Goal: Information Seeking & Learning: Learn about a topic

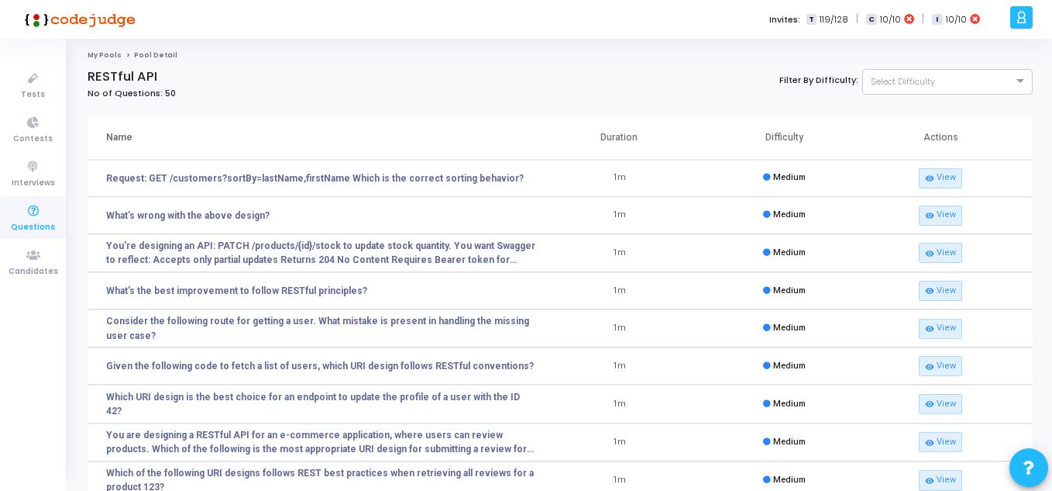
scroll to position [204, 0]
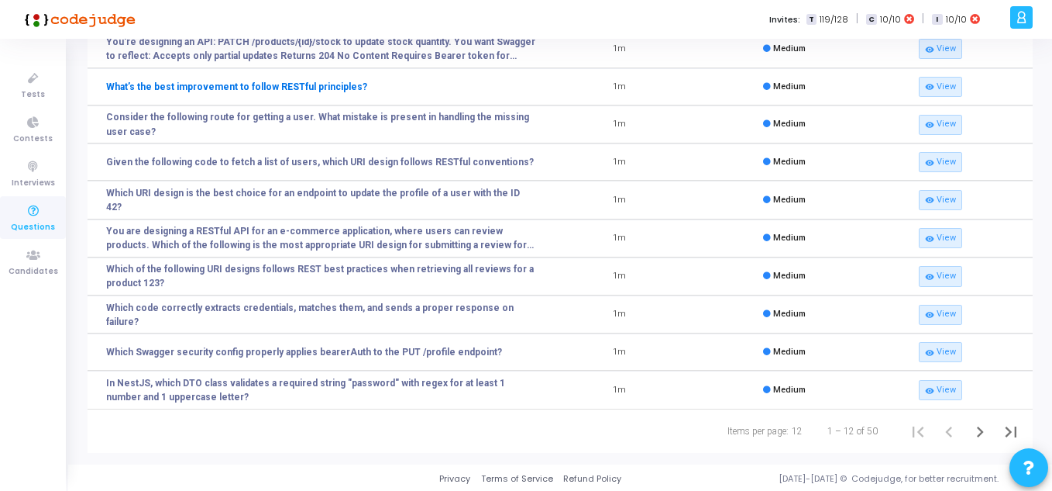
click at [282, 84] on link "What’s the best improvement to follow RESTful principles?" at bounding box center [236, 87] width 261 height 14
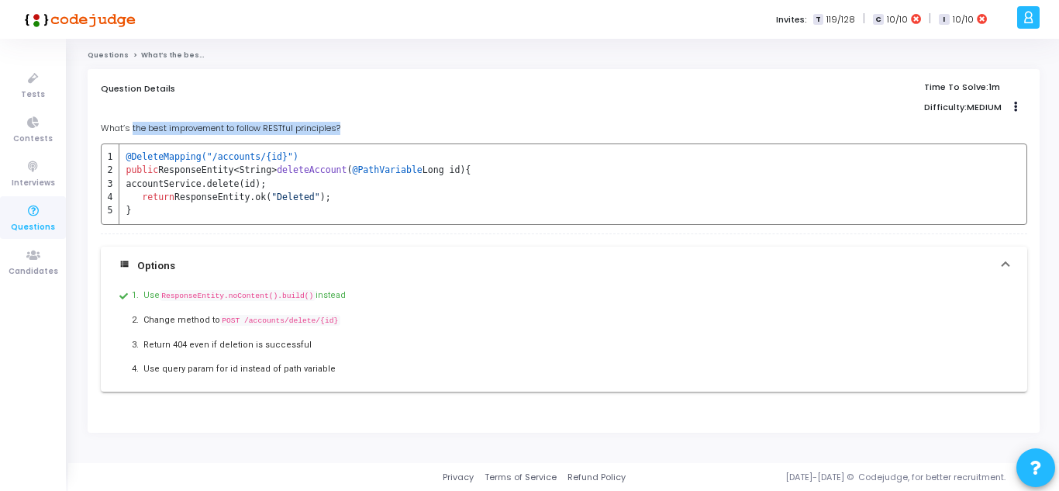
drag, startPoint x: 131, startPoint y: 127, endPoint x: 354, endPoint y: 127, distance: 223.2
click at [354, 127] on p "What’s the best improvement to follow RESTful principles?" at bounding box center [564, 128] width 926 height 13
click at [146, 159] on span "@DeleteMapping("/accounts/{id}")" at bounding box center [212, 156] width 172 height 11
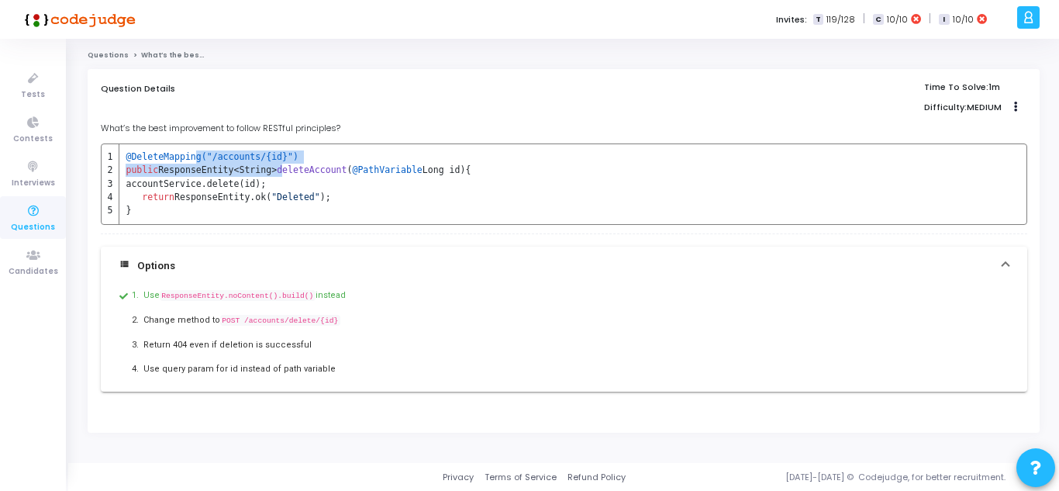
drag, startPoint x: 190, startPoint y: 157, endPoint x: 280, endPoint y: 166, distance: 90.3
click at [280, 166] on tbody "@DeleteMapping("/accounts/{id}") public ResponseEntity<String> deleteAccount ( …" at bounding box center [287, 184] width 370 height 80
click at [280, 166] on span "deleteAccount" at bounding box center [312, 169] width 70 height 11
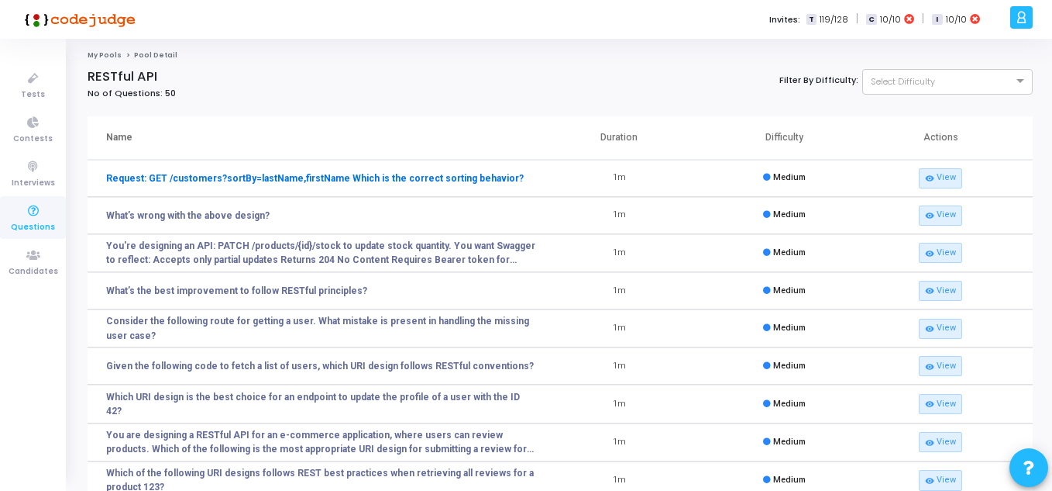
click at [316, 178] on link "Request: GET /customers?sortBy=lastName,firstName Which is the correct sorting …" at bounding box center [315, 178] width 418 height 14
click at [158, 215] on link "What’s wrong with the above design?" at bounding box center [188, 215] width 164 height 14
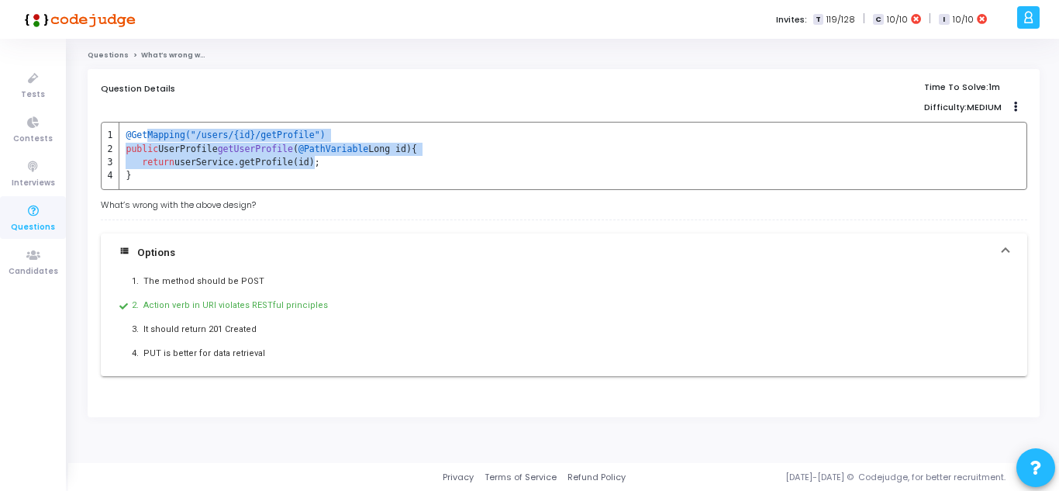
drag, startPoint x: 145, startPoint y: 134, endPoint x: 300, endPoint y: 163, distance: 157.6
click at [300, 163] on tbody "@GetMapping("/users/{id}/getProfile") public UserProfile getUserProfile ( @Path…" at bounding box center [259, 155] width 315 height 66
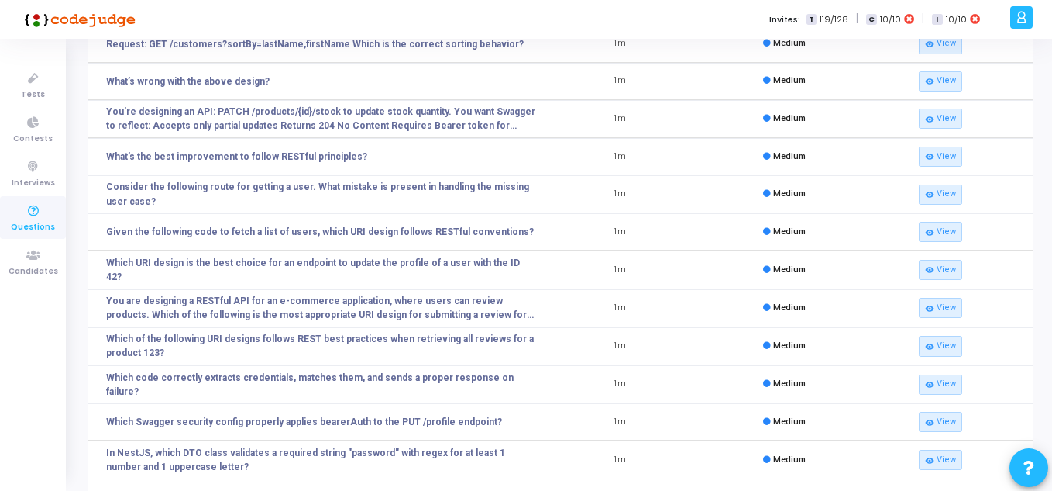
scroll to position [155, 0]
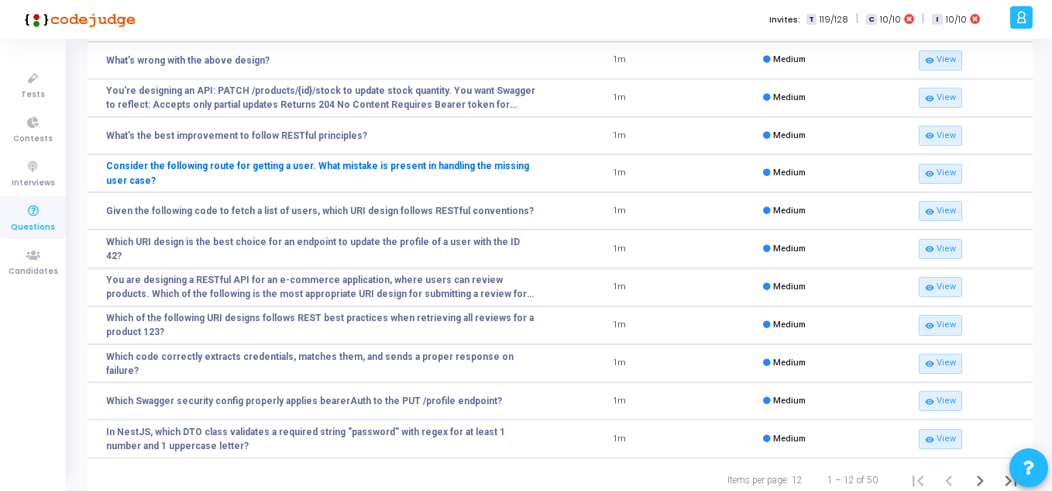
click at [319, 167] on link "Consider the following route for getting a user. What mistake is present in han…" at bounding box center [321, 173] width 431 height 28
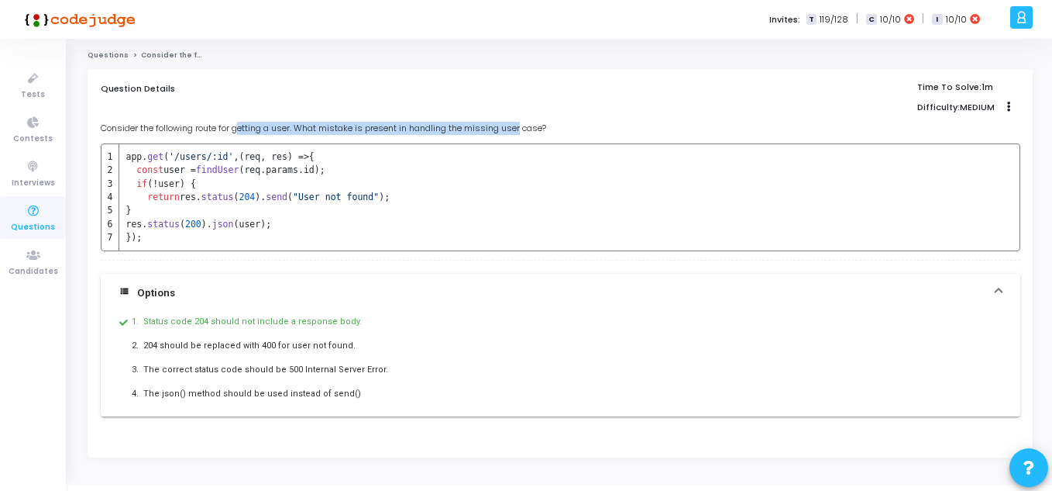
drag, startPoint x: 239, startPoint y: 126, endPoint x: 519, endPoint y: 130, distance: 279.8
click at [519, 130] on span "Consider the following route for getting a user. What mistake is present in han…" at bounding box center [324, 128] width 446 height 12
click at [312, 195] on span ""User not found"" at bounding box center [336, 196] width 86 height 11
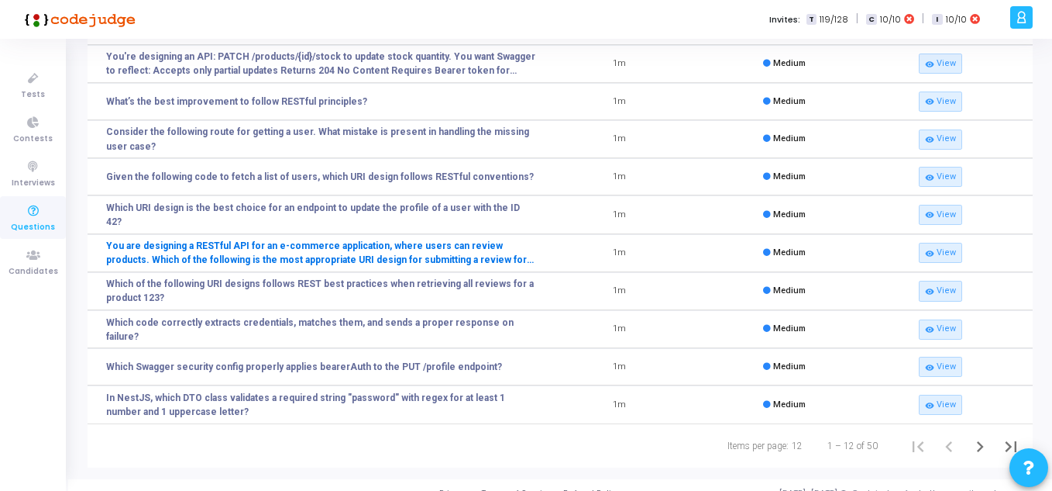
scroll to position [204, 0]
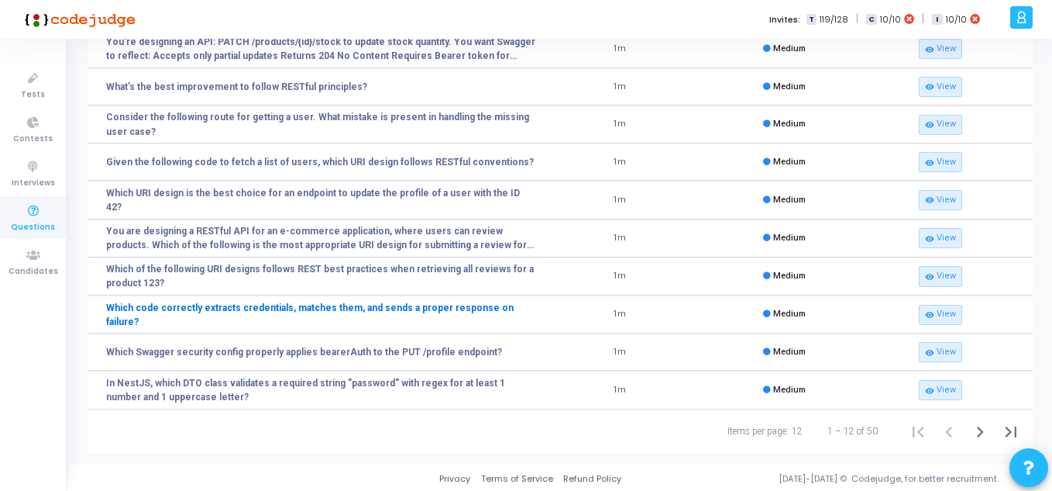
click at [218, 316] on link "Which code correctly extracts credentials, matches them, and sends a proper res…" at bounding box center [321, 315] width 431 height 28
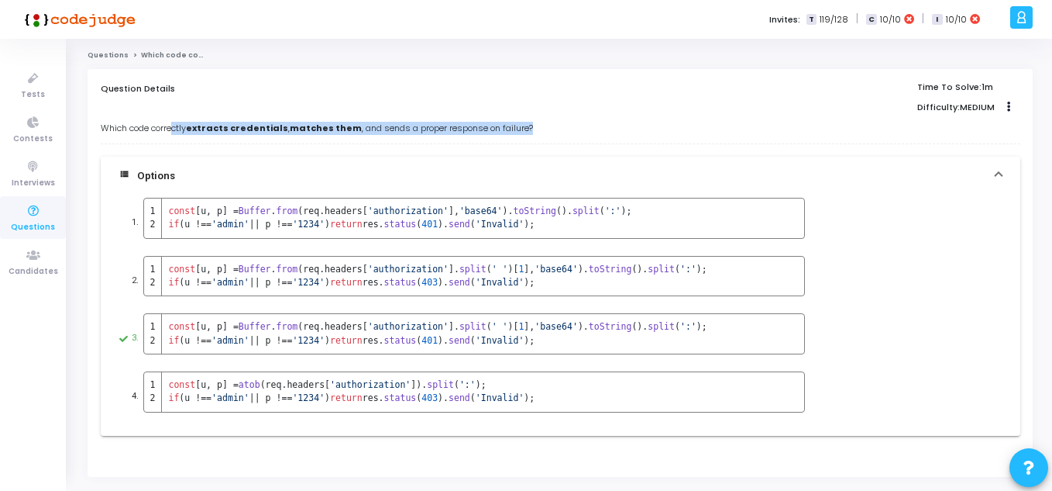
drag, startPoint x: 173, startPoint y: 127, endPoint x: 539, endPoint y: 128, distance: 366.6
click at [539, 128] on p "Which code correctly extracts credentials , matches them , and sends a proper r…" at bounding box center [561, 128] width 920 height 13
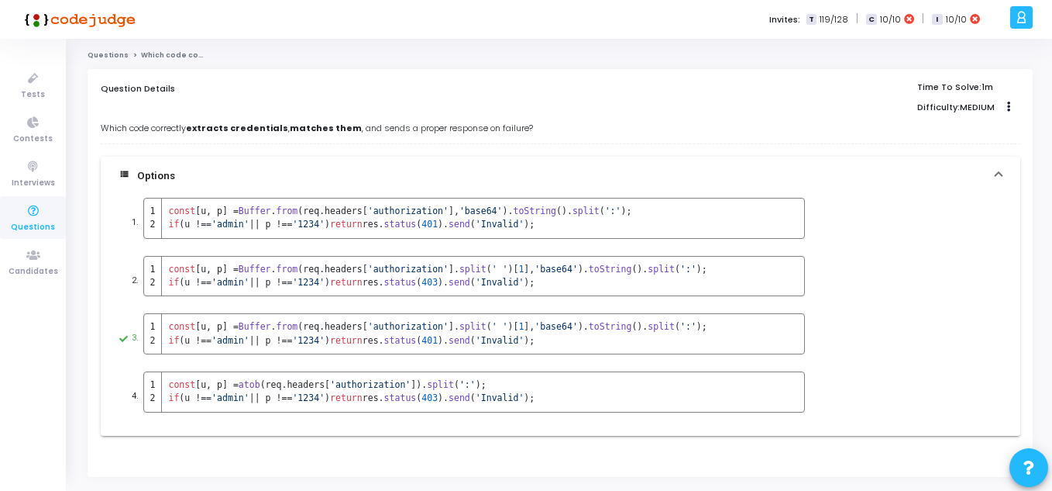
scroll to position [41, 0]
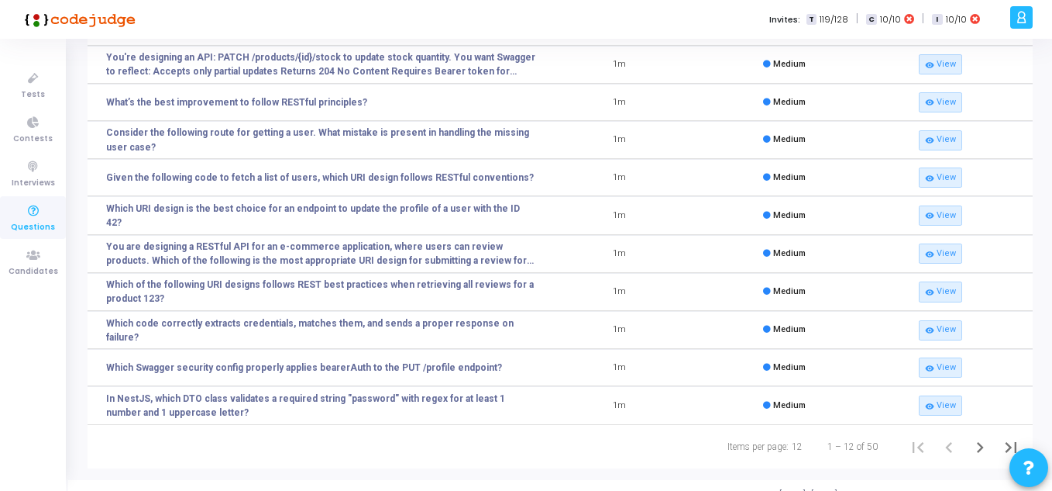
scroll to position [204, 0]
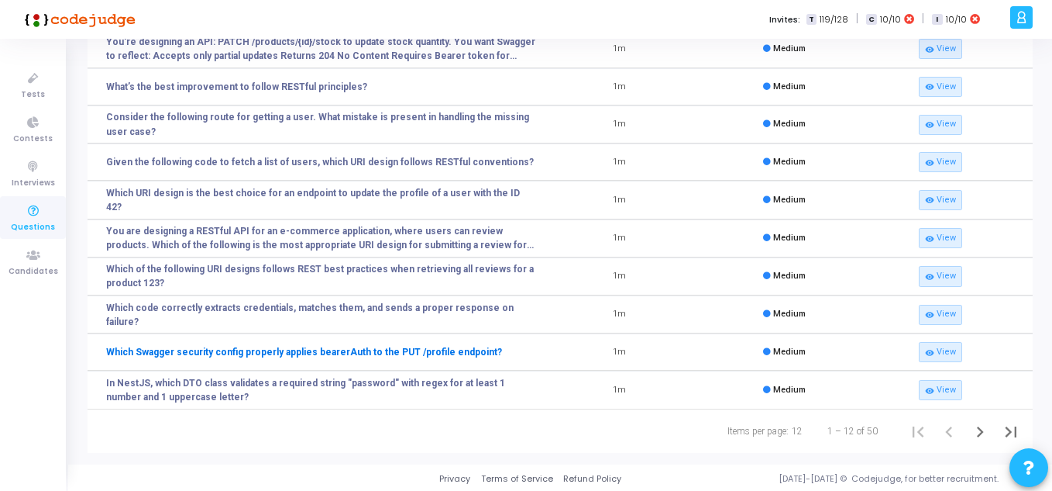
click at [267, 350] on link "Which Swagger security config properly applies bearerAuth to the PUT /profile e…" at bounding box center [304, 352] width 396 height 14
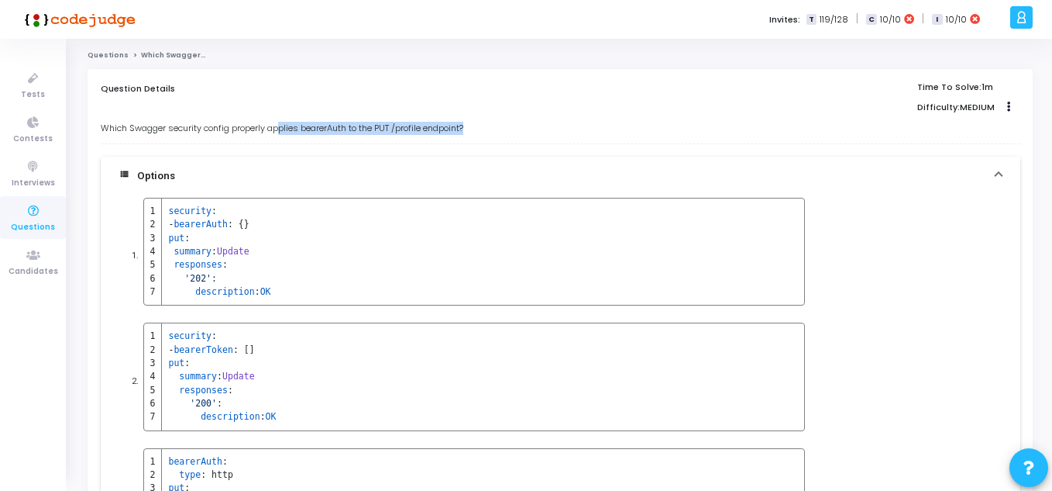
drag, startPoint x: 284, startPoint y: 126, endPoint x: 470, endPoint y: 129, distance: 186.0
click at [470, 129] on p "Which Swagger security config properly applies bearerAuth to the PUT /profile e…" at bounding box center [561, 128] width 920 height 13
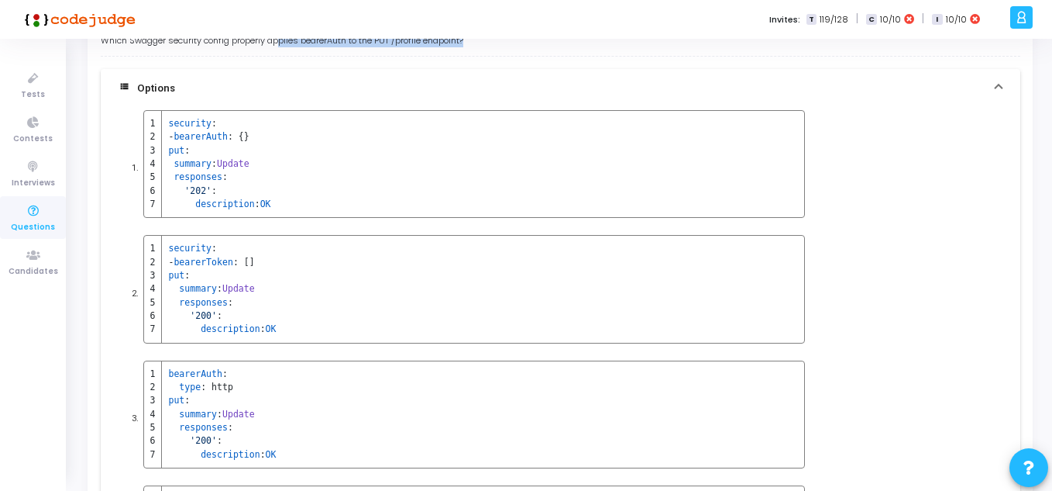
scroll to position [233, 0]
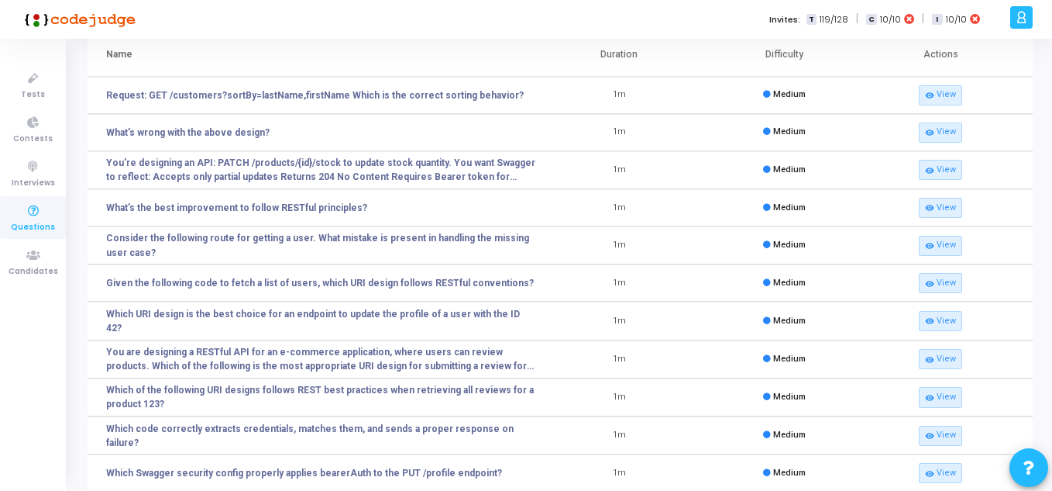
scroll to position [204, 0]
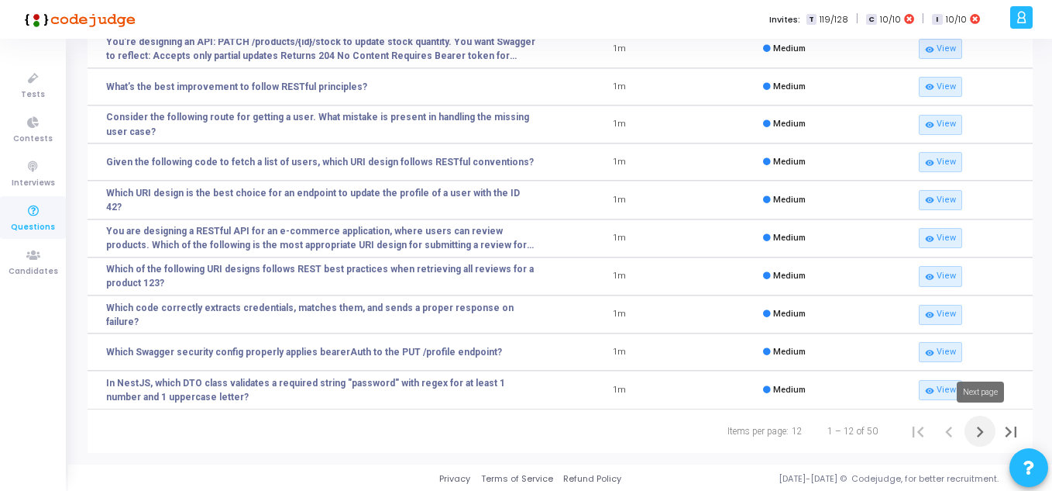
click at [981, 430] on icon "Next page" at bounding box center [980, 431] width 7 height 11
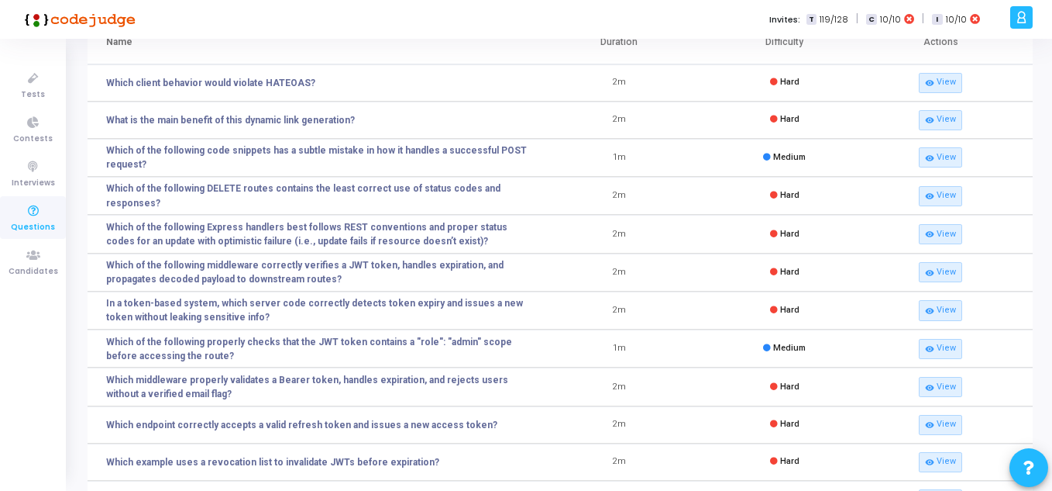
scroll to position [155, 0]
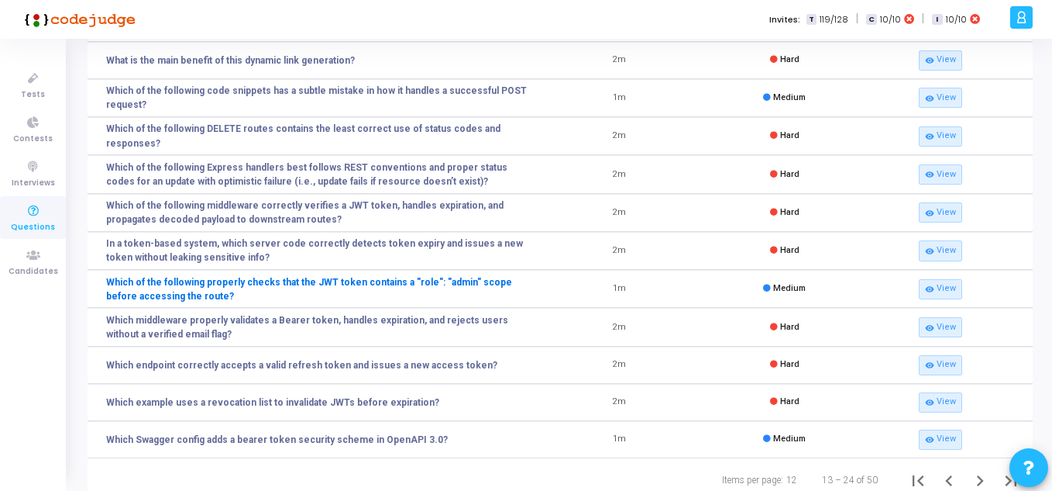
click at [257, 281] on link "Which of the following properly checks that the JWT token contains a "role": "a…" at bounding box center [321, 289] width 431 height 28
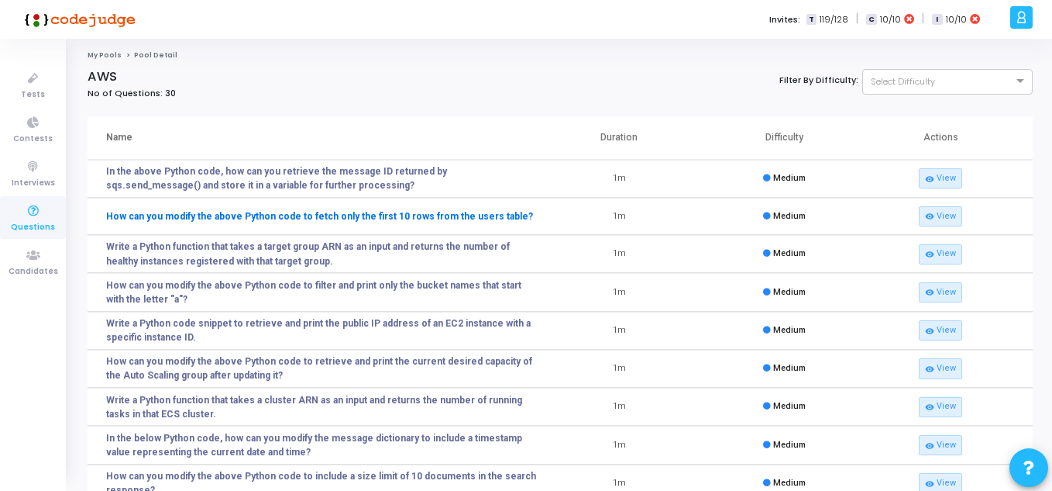
click at [322, 218] on link "How can you modify the above Python code to fetch only the first 10 rows from t…" at bounding box center [319, 216] width 427 height 14
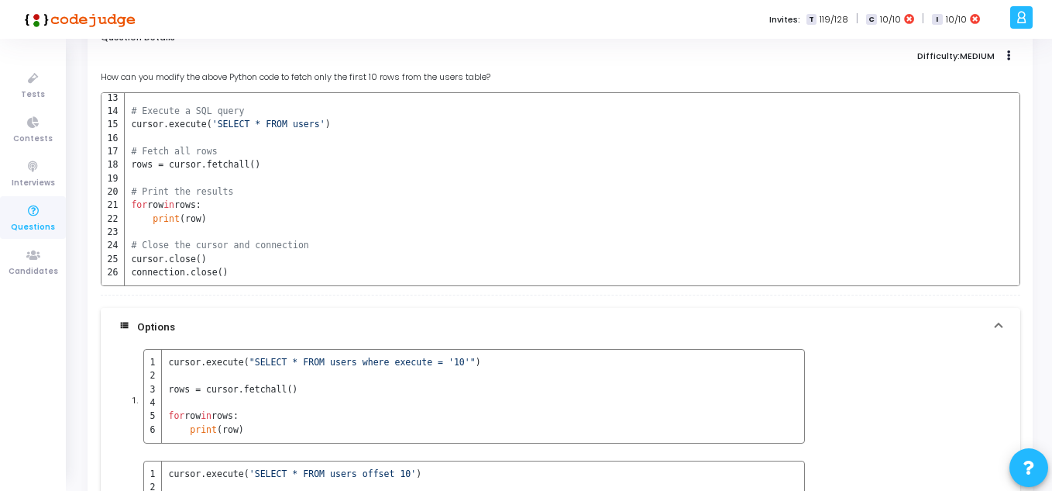
scroll to position [78, 0]
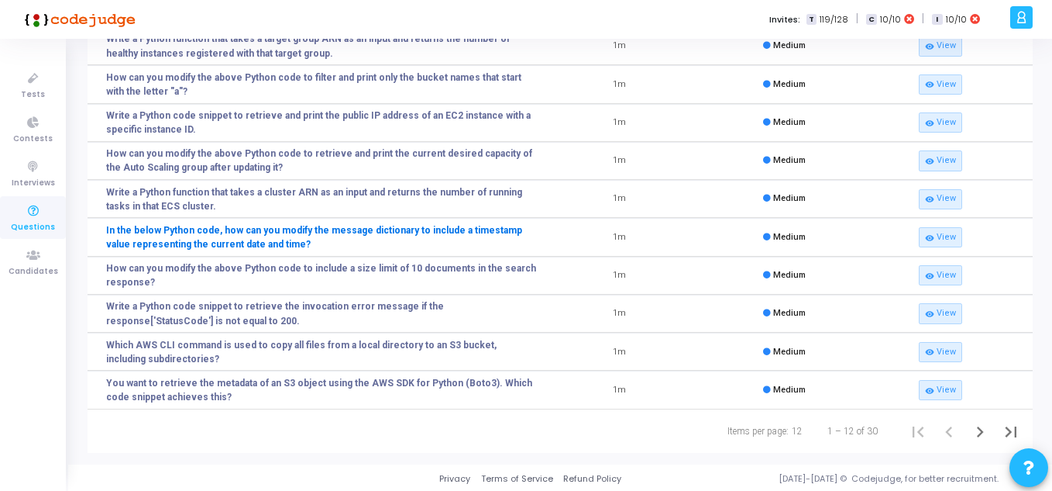
scroll to position [209, 0]
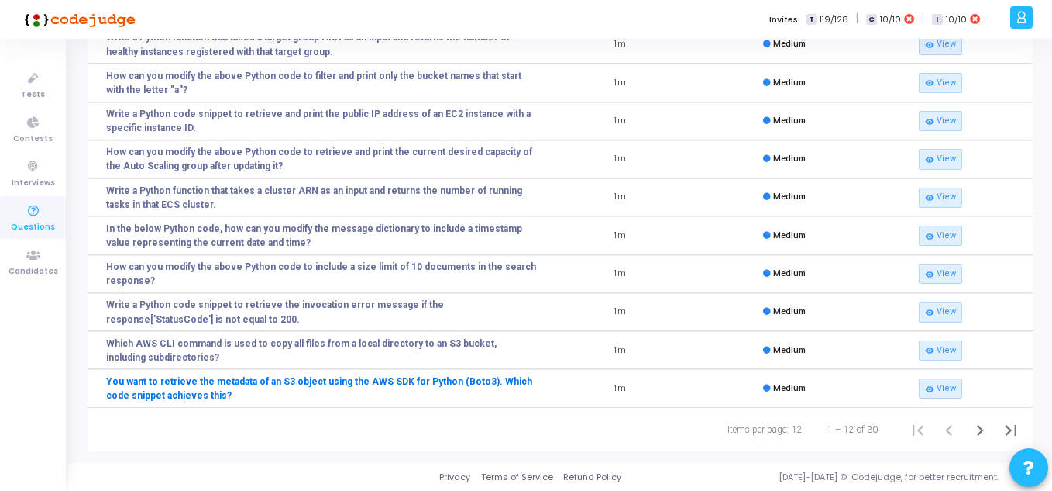
click at [409, 381] on link "You want to retrieve the metadata of an S3 object using the AWS SDK for Python …" at bounding box center [321, 388] width 431 height 28
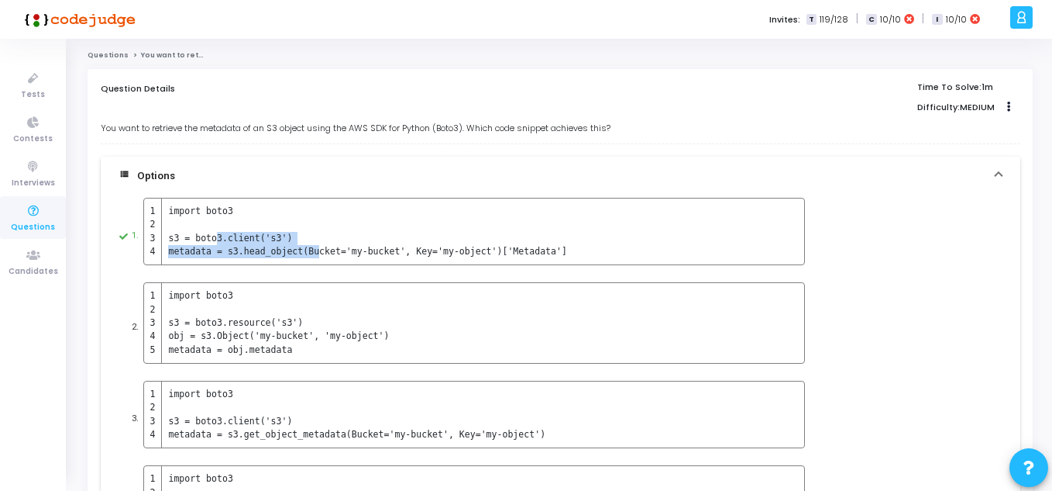
drag, startPoint x: 212, startPoint y: 236, endPoint x: 306, endPoint y: 248, distance: 94.5
click at [306, 248] on tbody "import boto3 s3 = boto3.client('s3') metadata = s3.head_object(Bucket='my-bucke…" at bounding box center [355, 231] width 423 height 66
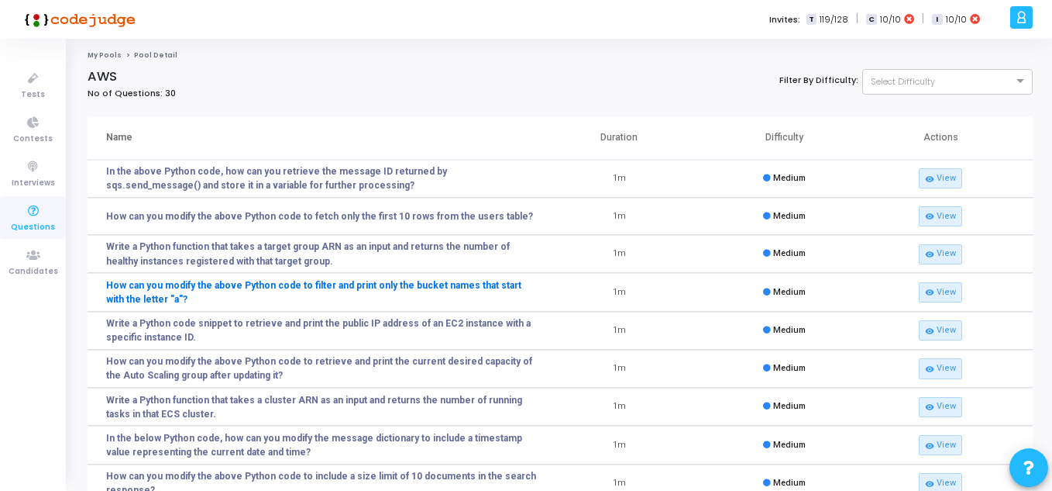
click at [411, 290] on link "How can you modify the above Python code to filter and print only the bucket na…" at bounding box center [321, 292] width 431 height 28
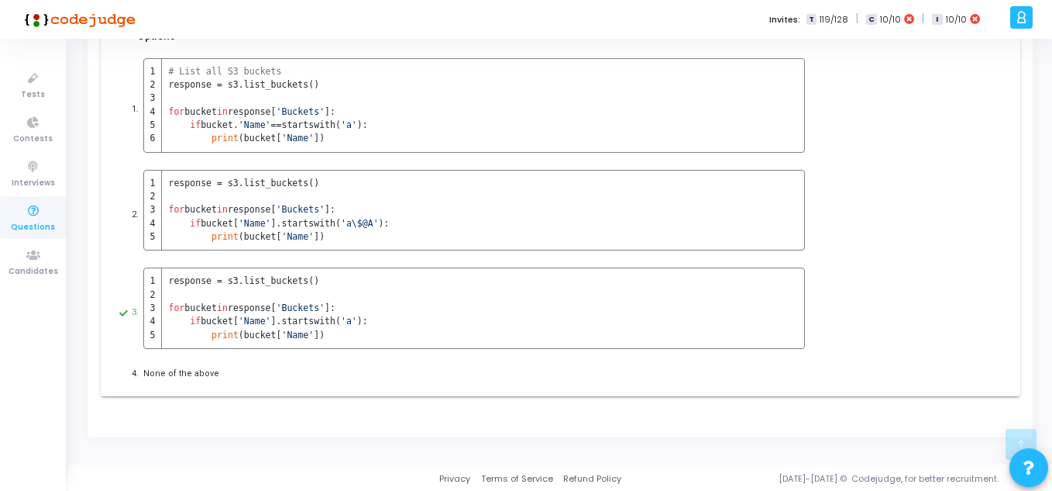
scroll to position [233, 0]
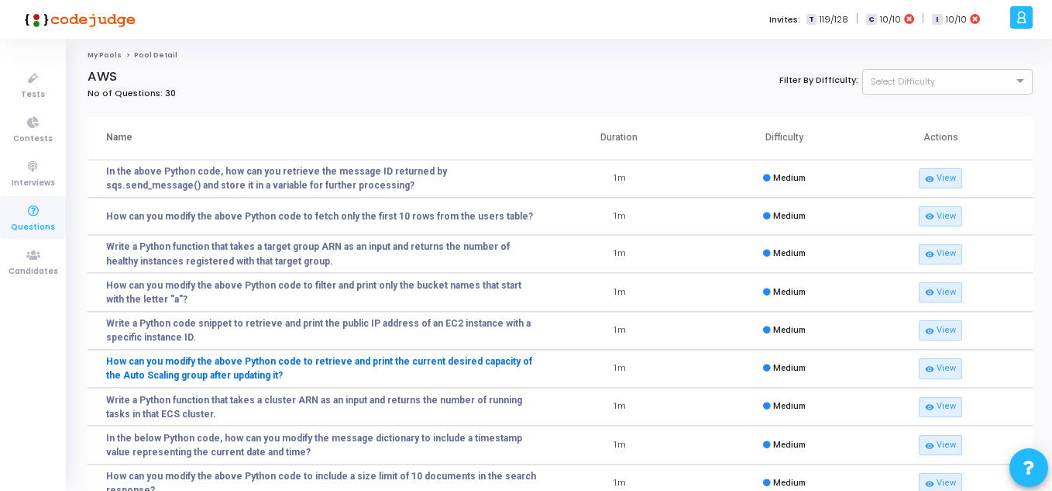
click at [366, 363] on link "How can you modify the above Python code to retrieve and print the current desi…" at bounding box center [321, 368] width 431 height 28
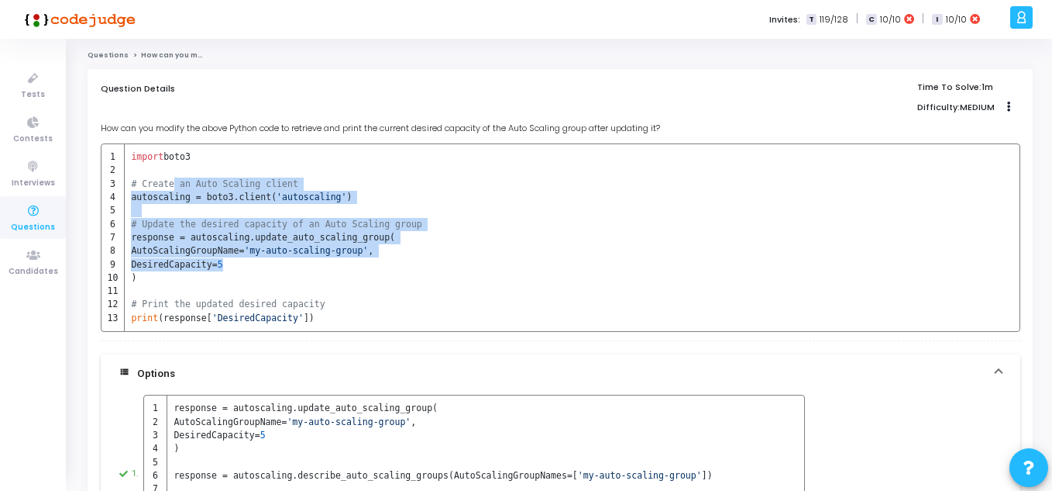
drag, startPoint x: 171, startPoint y: 184, endPoint x: 385, endPoint y: 264, distance: 228.3
click at [385, 264] on tbody "import boto3 # Create an Auto Scaling client autoscaling = boto3.client( 'autos…" at bounding box center [262, 237] width 321 height 187
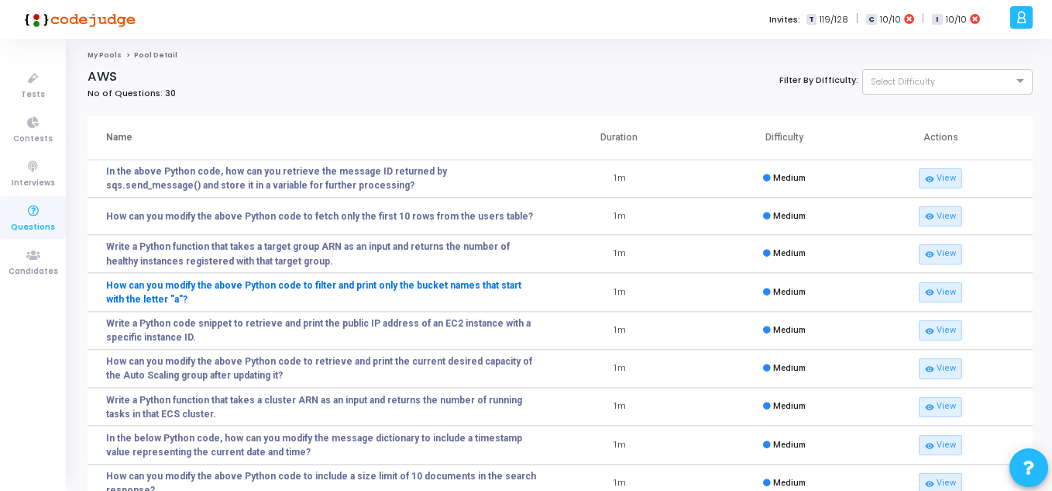
scroll to position [209, 0]
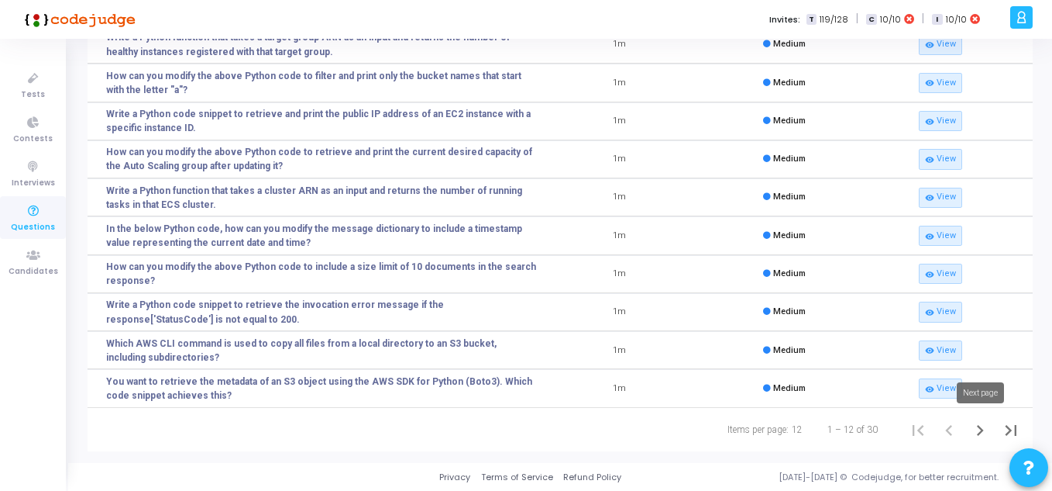
click at [979, 425] on icon "Next page" at bounding box center [980, 430] width 7 height 11
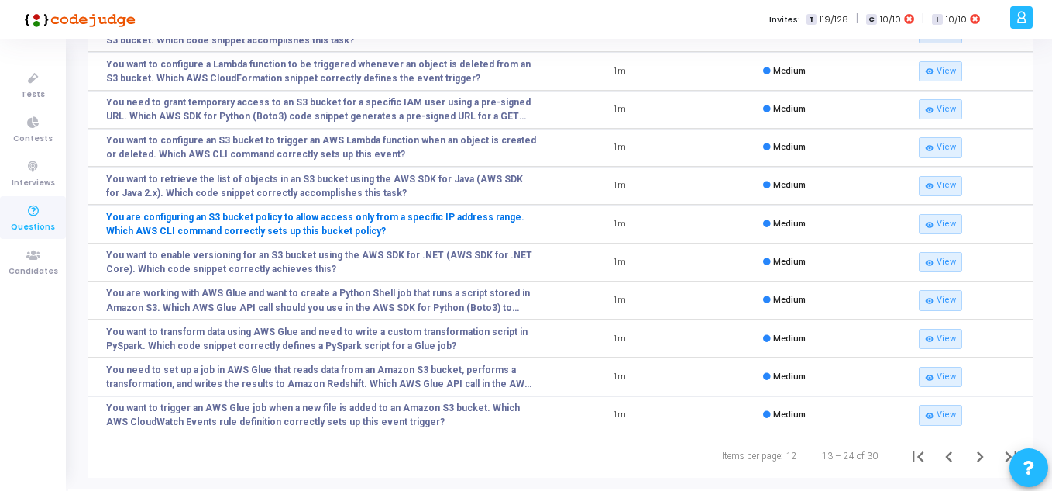
scroll to position [211, 0]
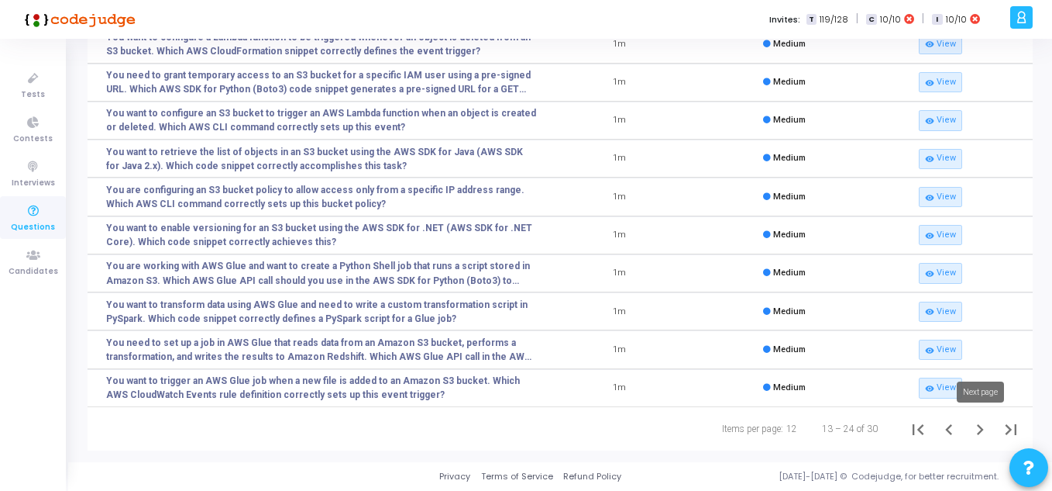
click at [978, 429] on icon "Next page" at bounding box center [981, 430] width 22 height 22
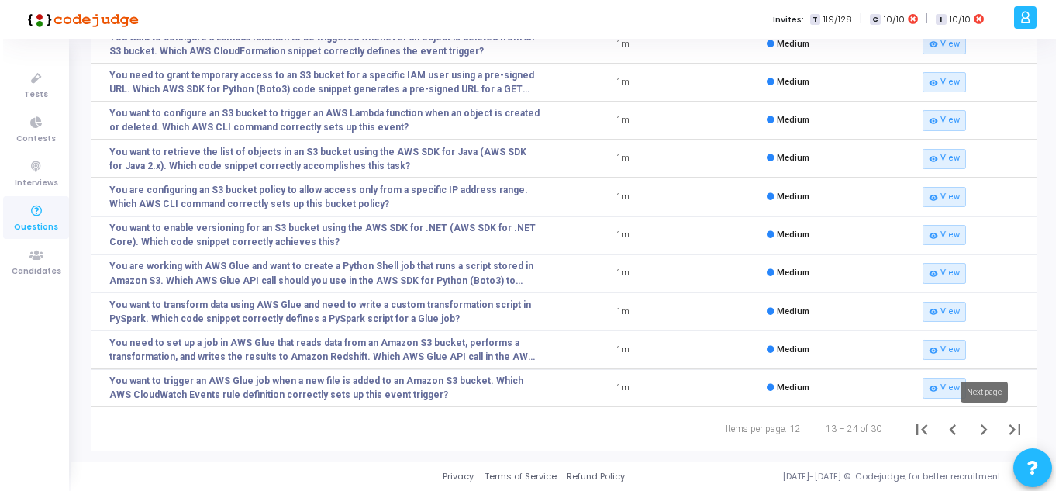
scroll to position [0, 0]
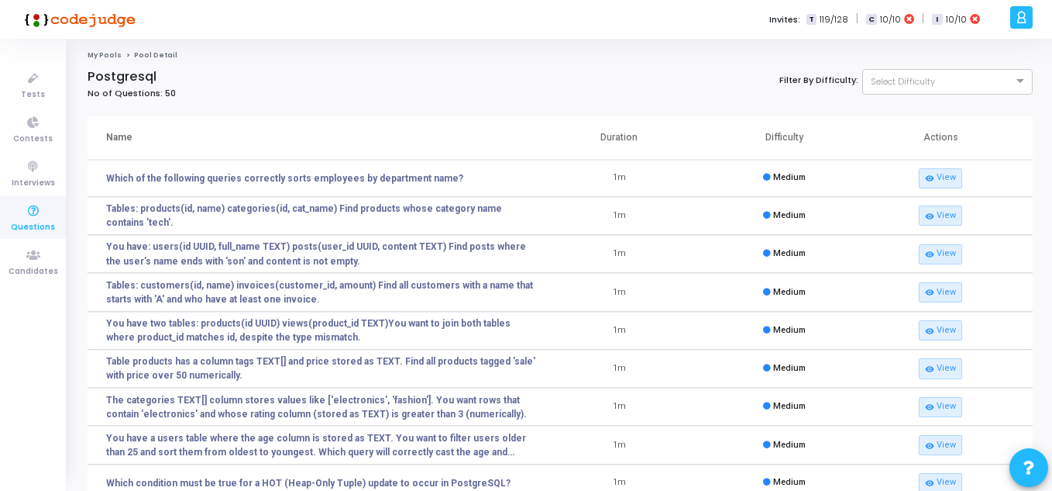
click at [418, 48] on div "My Pools Pool Detail Postgresql No of Questions: 50 Filter By Difficulty: Selec…" at bounding box center [560, 353] width 984 height 629
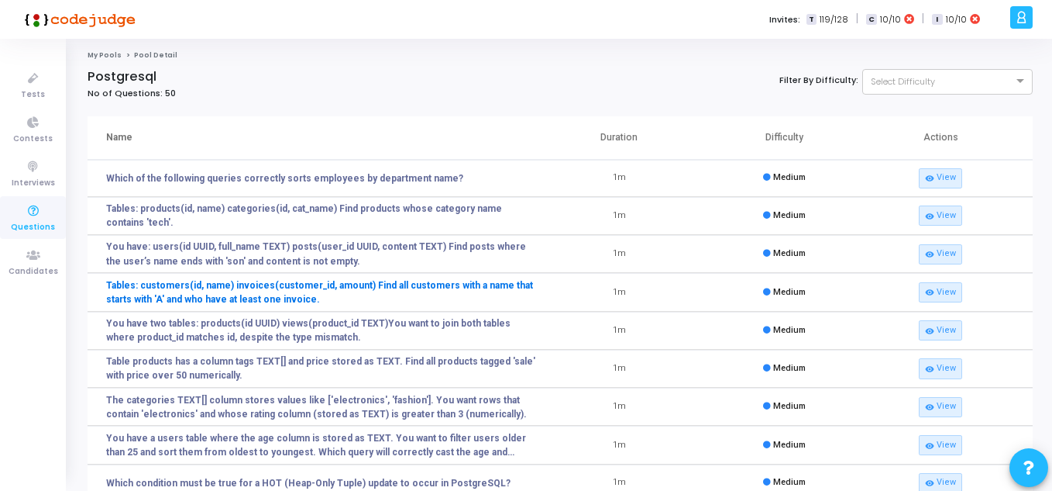
click at [172, 280] on link "Tables: customers(id, name) invoices(customer_id, amount) Find all customers wi…" at bounding box center [321, 292] width 431 height 28
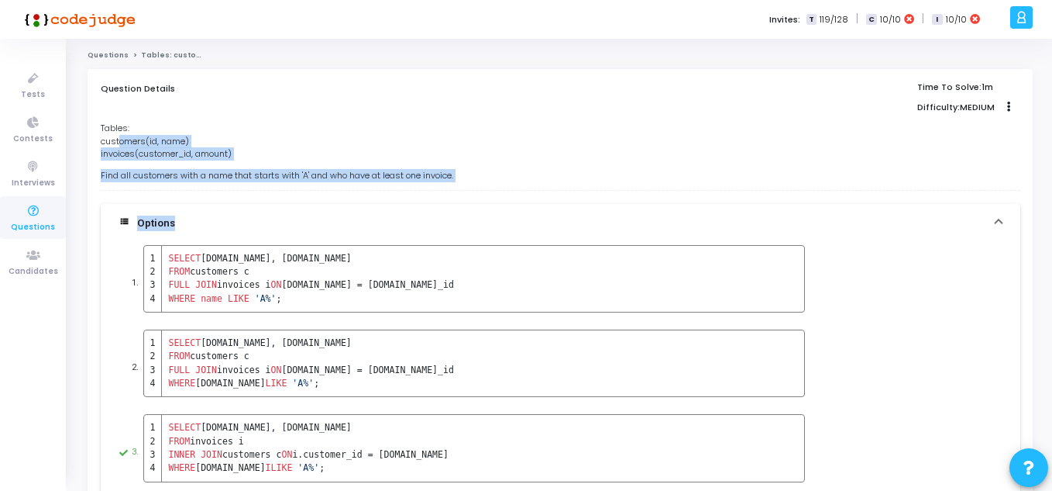
drag, startPoint x: 119, startPoint y: 143, endPoint x: 374, endPoint y: 188, distance: 258.9
click at [374, 188] on div "Tables: customers(id, name) invoices(customer_id, amount) Find all customers wi…" at bounding box center [561, 355] width 920 height 467
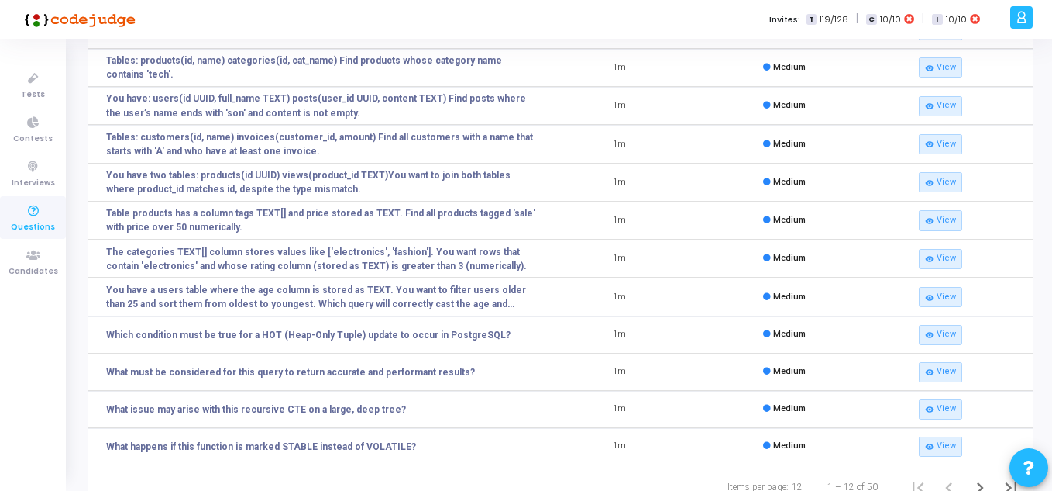
scroll to position [205, 0]
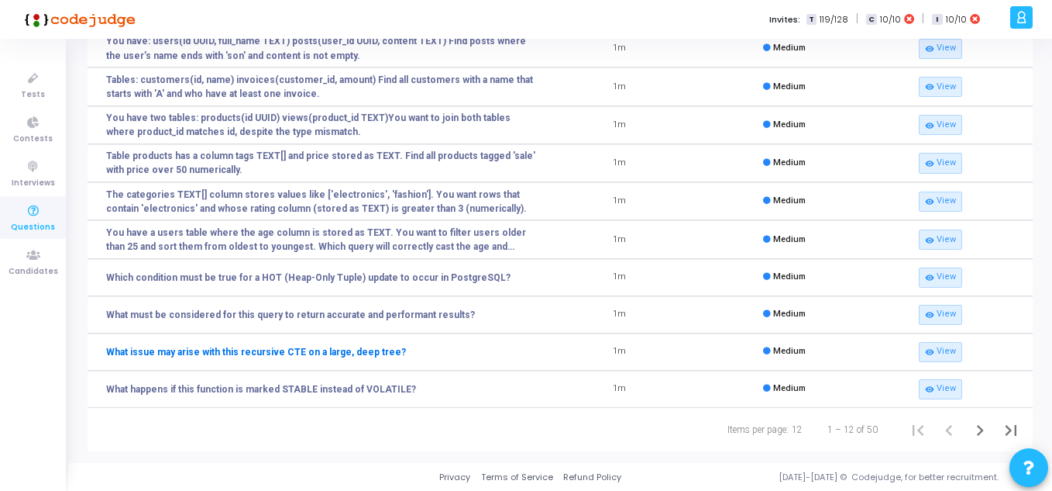
click at [350, 350] on link "What issue may arise with this recursive CTE on a large, deep tree?" at bounding box center [256, 352] width 300 height 14
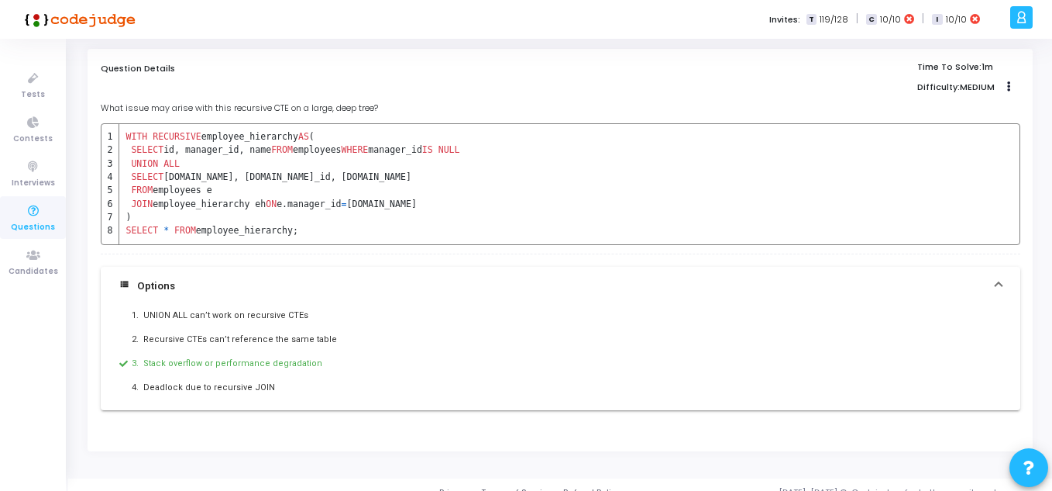
scroll to position [36, 0]
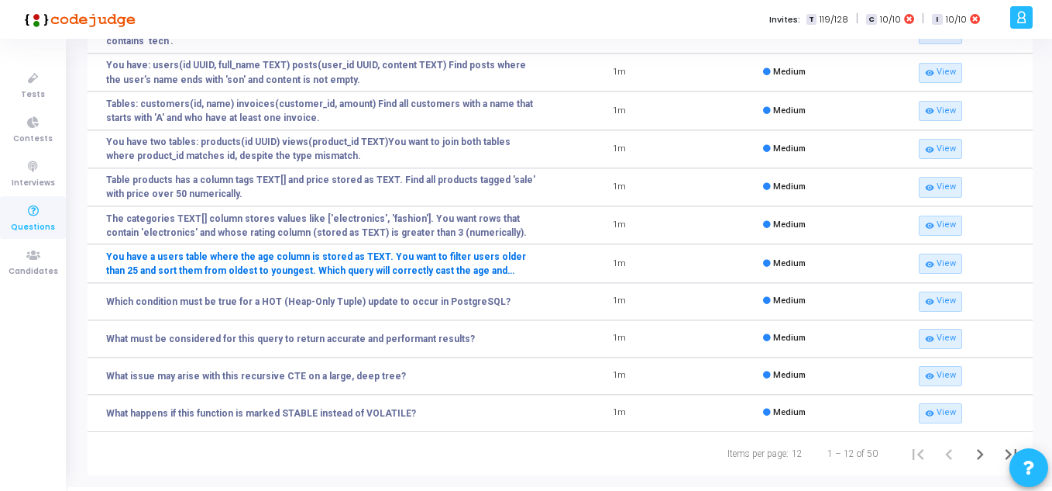
scroll to position [205, 0]
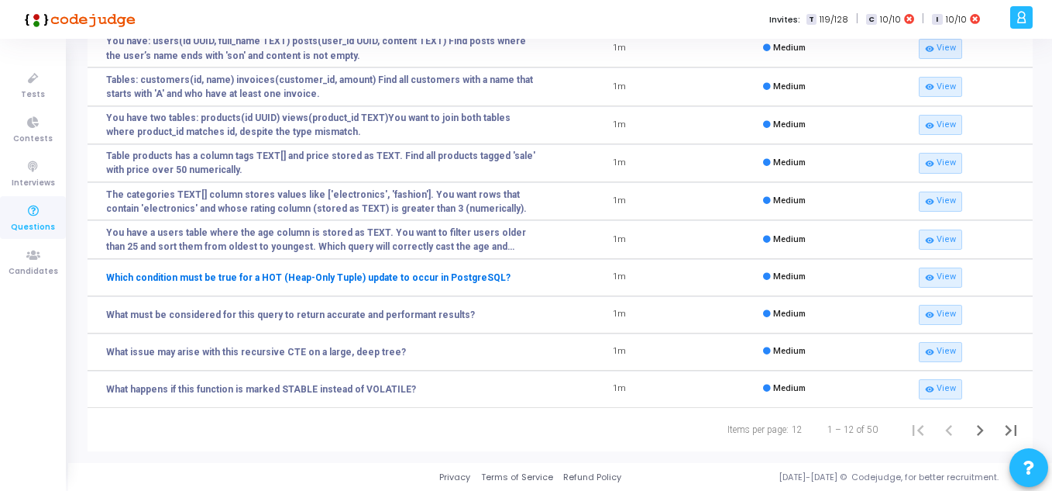
click at [229, 272] on link "Which condition must be true for a HOT (Heap-Only Tuple) update to occur in Pos…" at bounding box center [308, 277] width 405 height 14
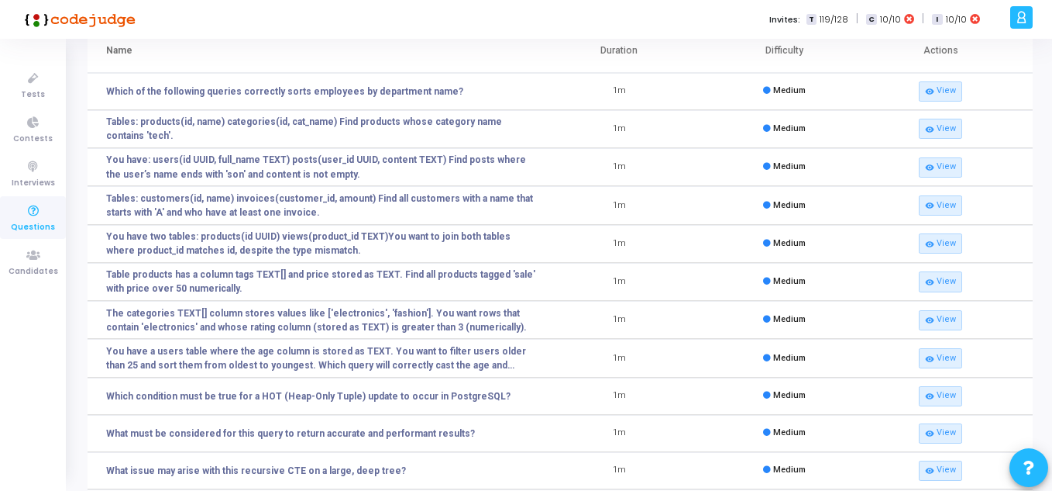
scroll to position [205, 0]
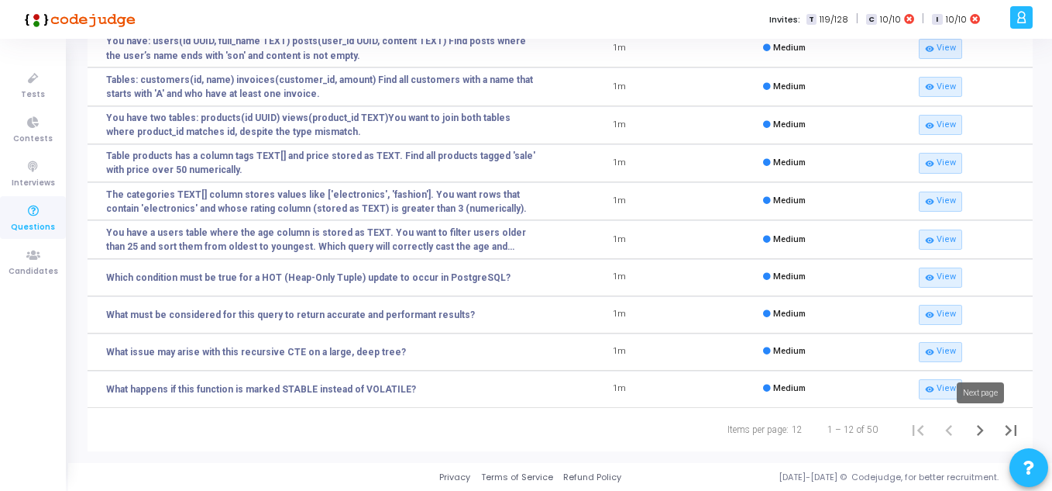
click at [977, 427] on icon "Next page" at bounding box center [981, 430] width 22 height 22
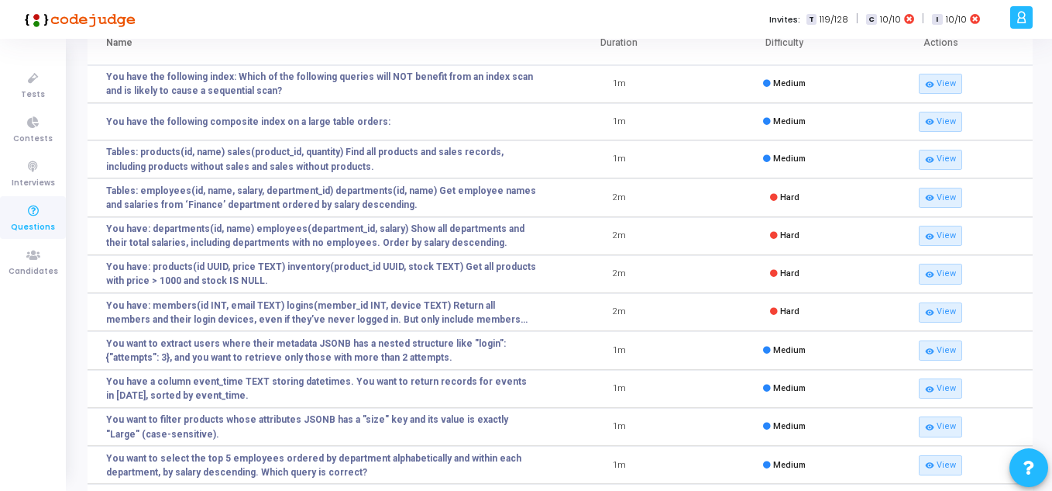
scroll to position [0, 0]
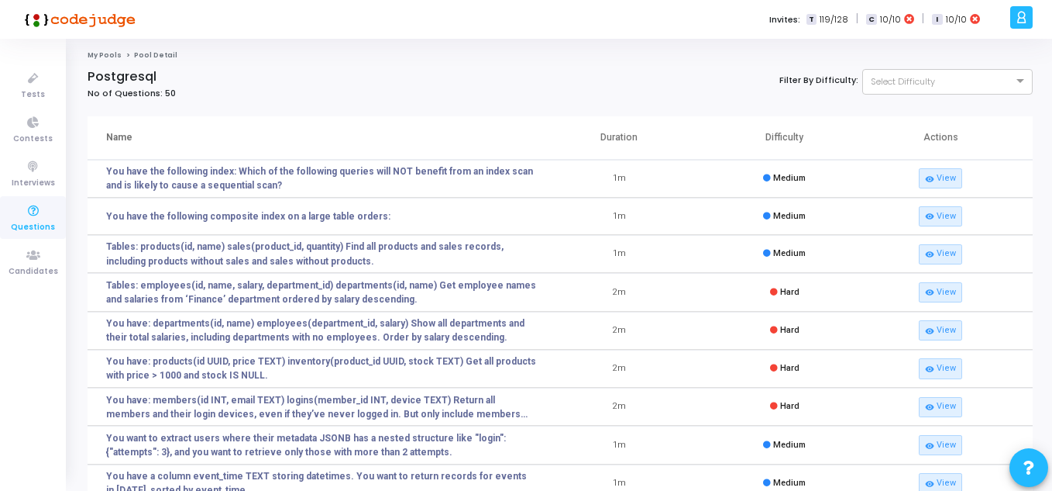
click at [794, 132] on th "Difficulty" at bounding box center [785, 137] width 166 height 43
click at [304, 217] on link "You have the following composite index on a large table orders:" at bounding box center [248, 216] width 284 height 14
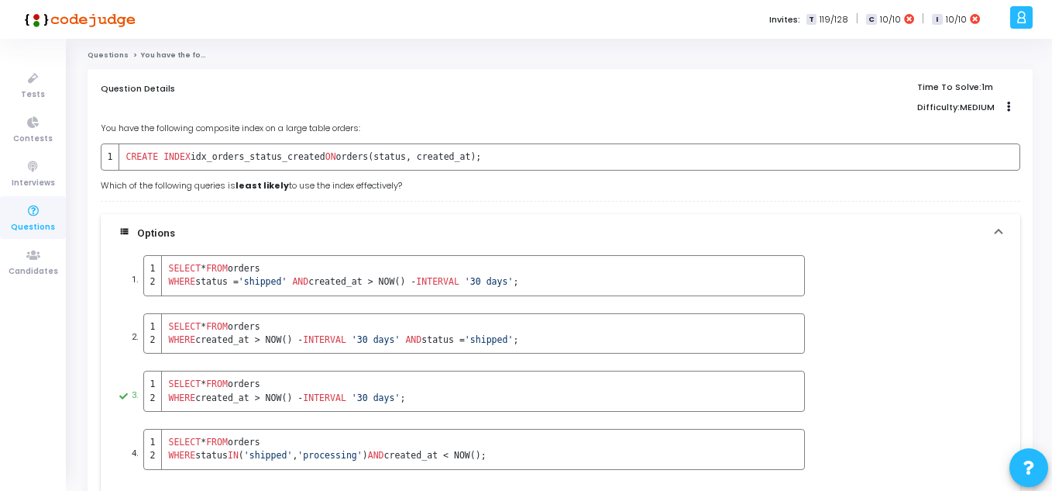
drag, startPoint x: 202, startPoint y: 155, endPoint x: 438, endPoint y: 184, distance: 237.3
click at [438, 184] on div "You have the following composite index on a large table orders: CREATE INDEX id…" at bounding box center [561, 157] width 920 height 70
click at [438, 184] on p "Which of the following queries is least likely to use the index effectively?" at bounding box center [561, 185] width 920 height 13
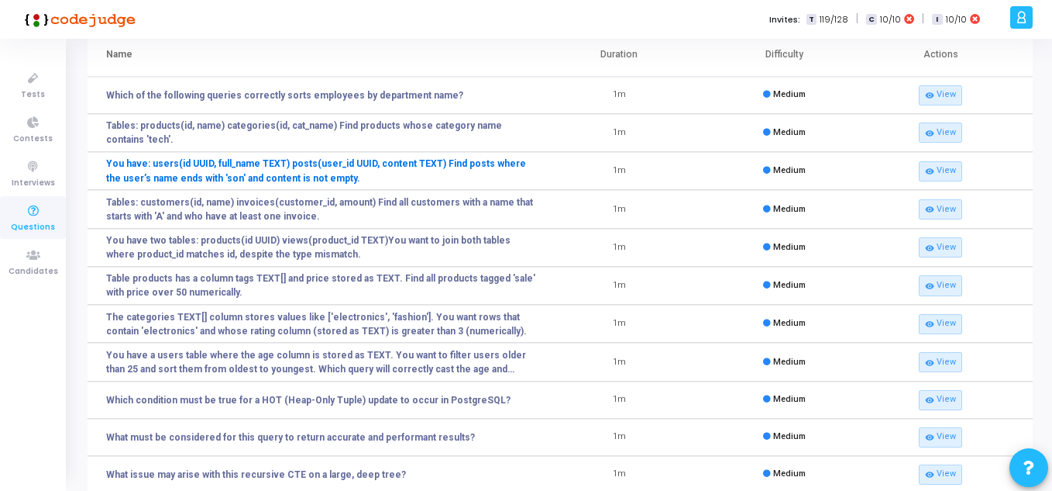
scroll to position [205, 0]
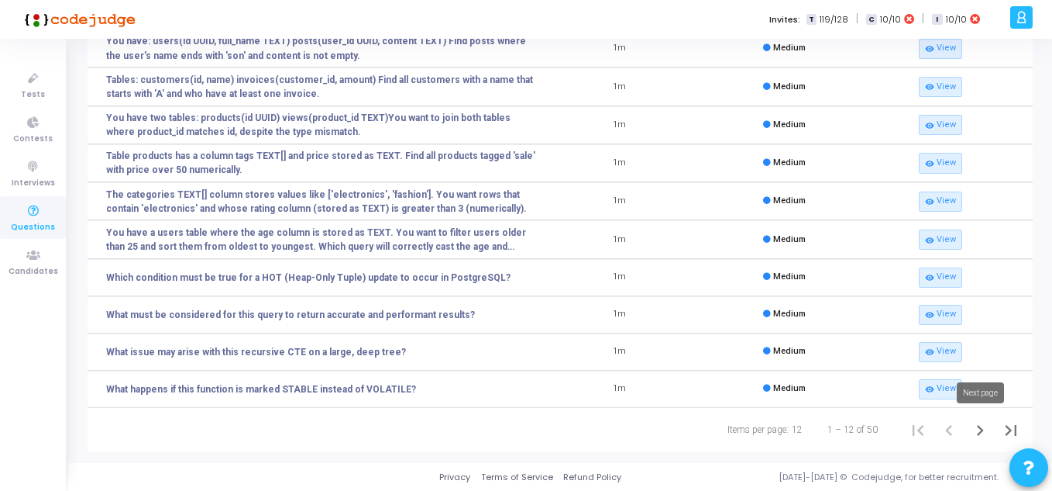
click at [984, 429] on icon "Next page" at bounding box center [980, 430] width 7 height 11
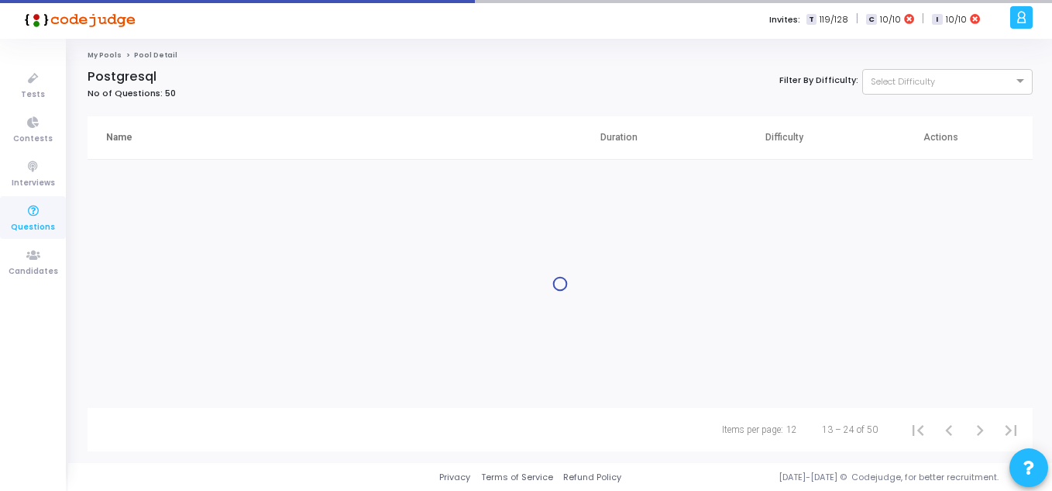
scroll to position [0, 0]
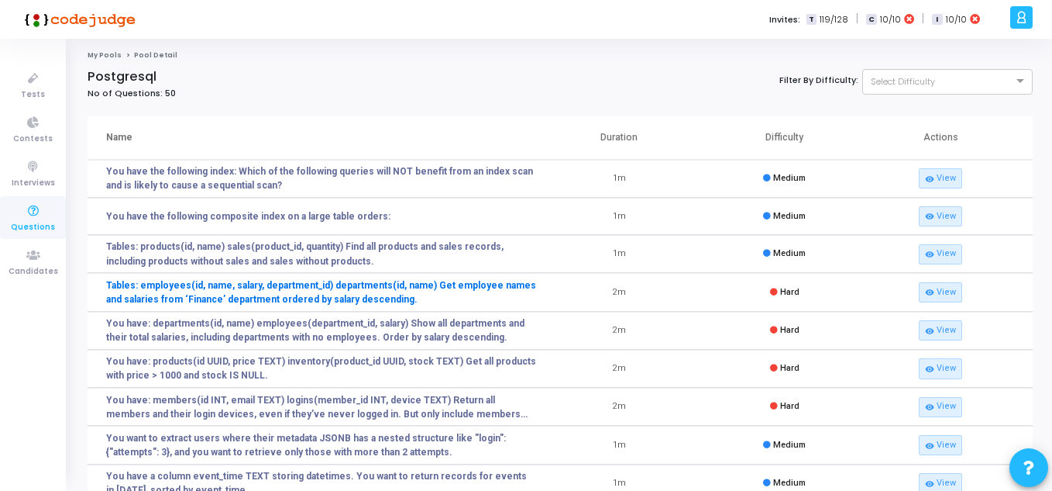
click at [221, 282] on link "Tables: employees(id, name, salary, department_id) departments(id, name) Get em…" at bounding box center [321, 292] width 431 height 28
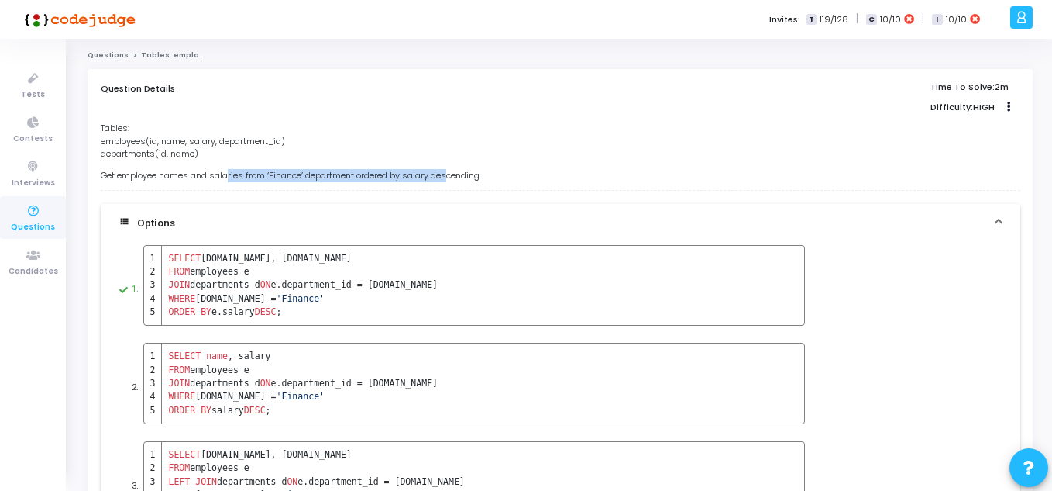
drag, startPoint x: 231, startPoint y: 173, endPoint x: 456, endPoint y: 179, distance: 224.8
click at [456, 179] on p "Get employee names and salaries from ‘Finance’ department ordered by salary des…" at bounding box center [561, 175] width 920 height 13
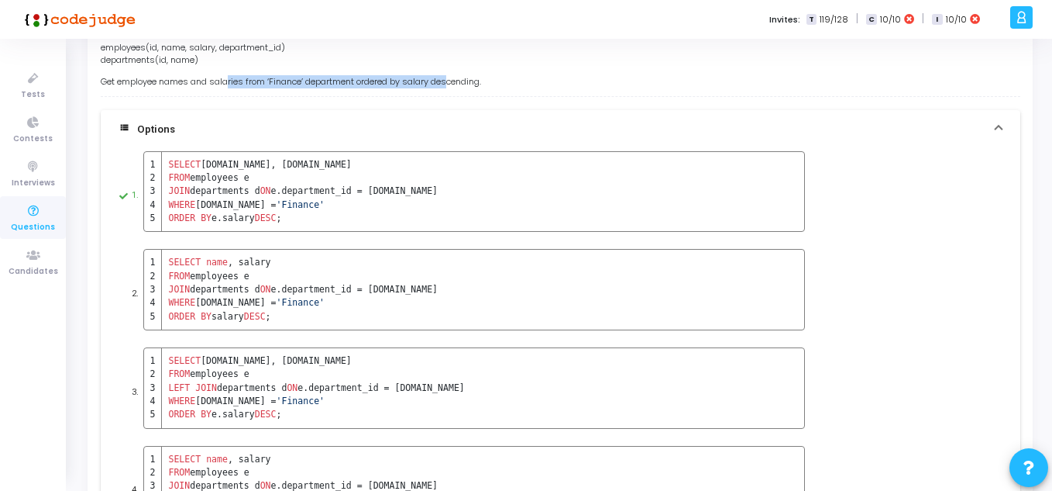
scroll to position [16, 0]
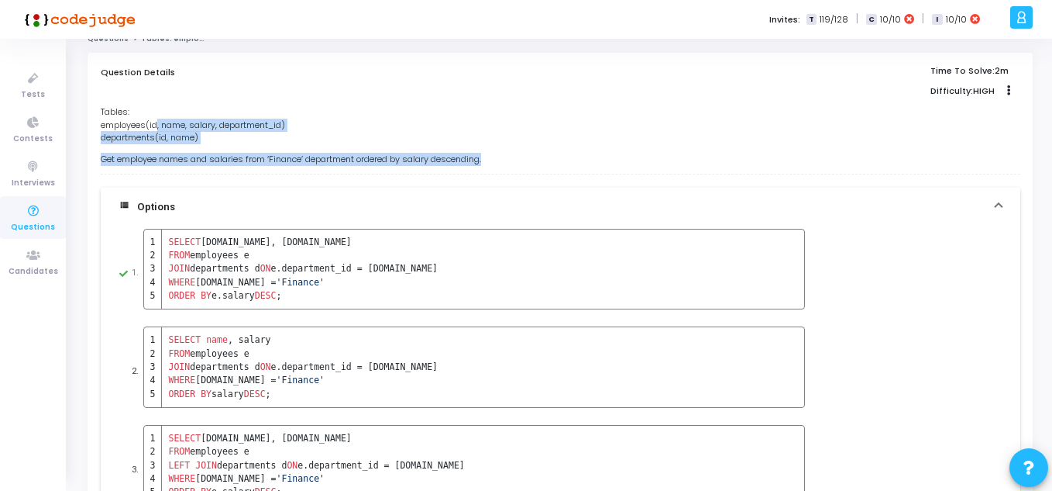
drag, startPoint x: 157, startPoint y: 129, endPoint x: 496, endPoint y: 154, distance: 339.6
click at [496, 154] on div "Tables: employees(id, name, salary, department_id) departments(id, name) Get em…" at bounding box center [561, 135] width 920 height 60
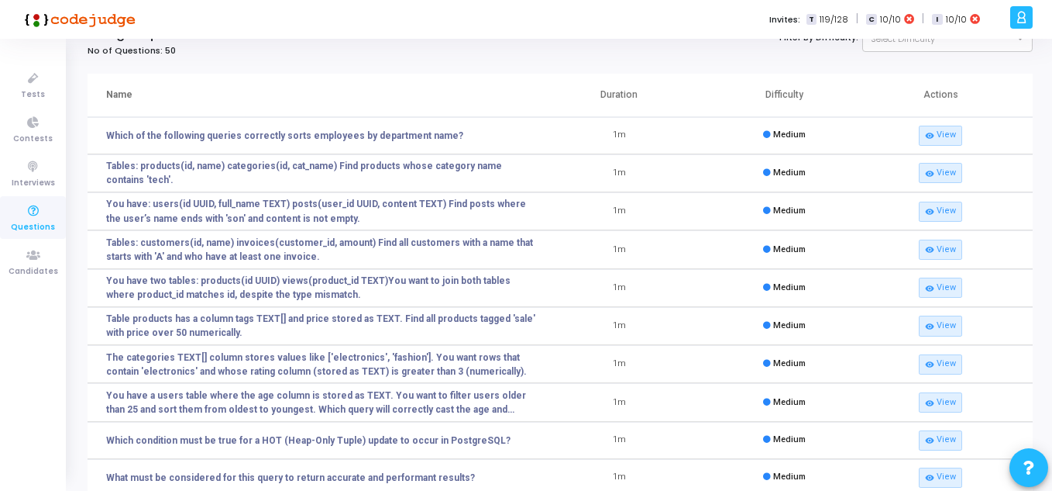
scroll to position [78, 0]
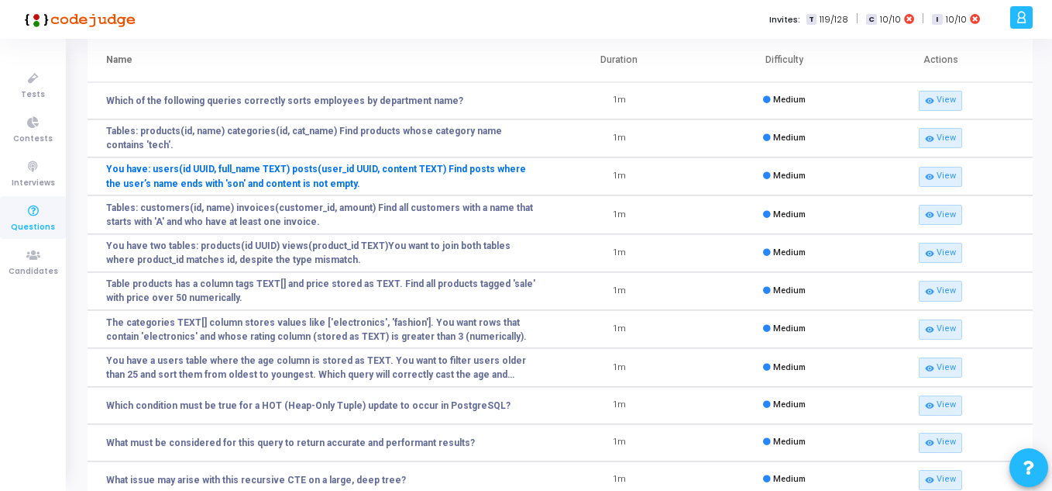
click at [273, 172] on link "You have: users(id UUID, full_name TEXT) posts(user_id UUID, content TEXT) Find…" at bounding box center [321, 176] width 431 height 28
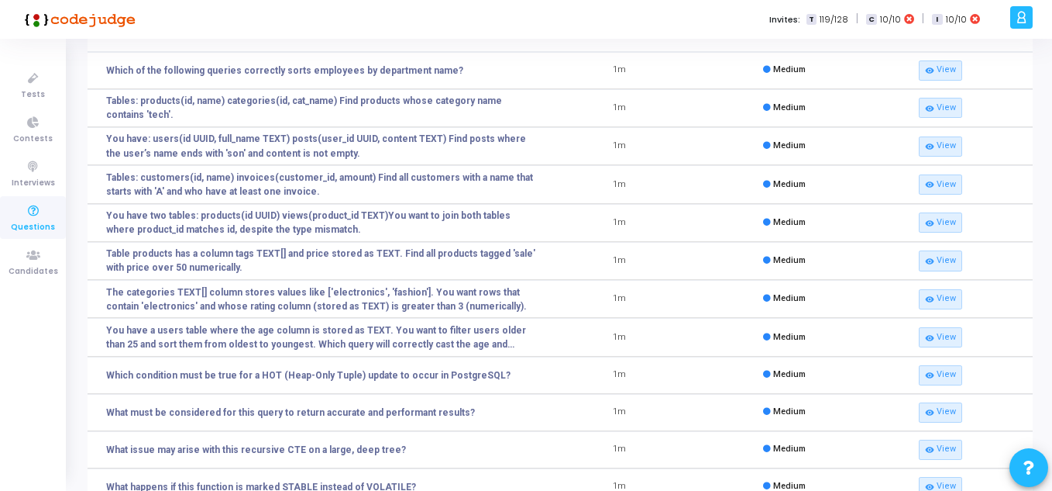
scroll to position [205, 0]
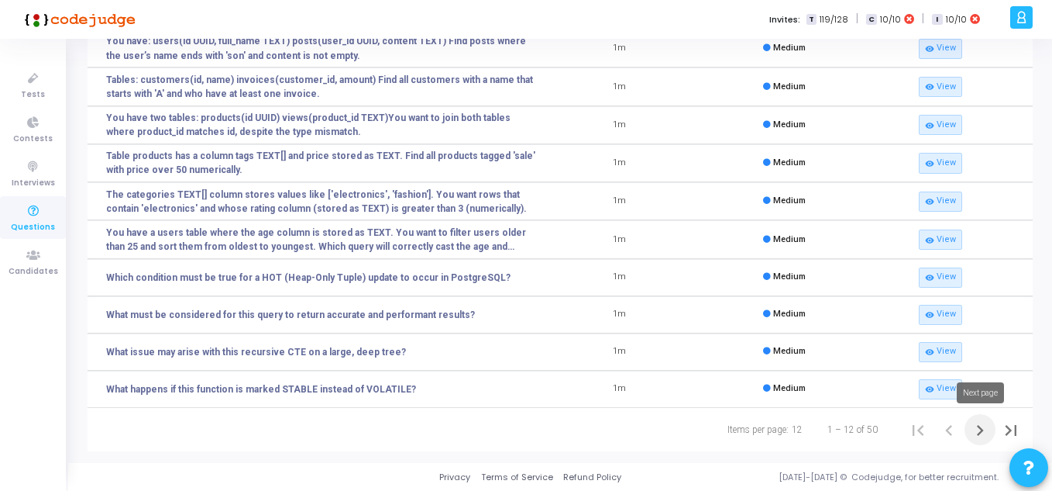
click at [974, 432] on icon "Next page" at bounding box center [981, 430] width 22 height 22
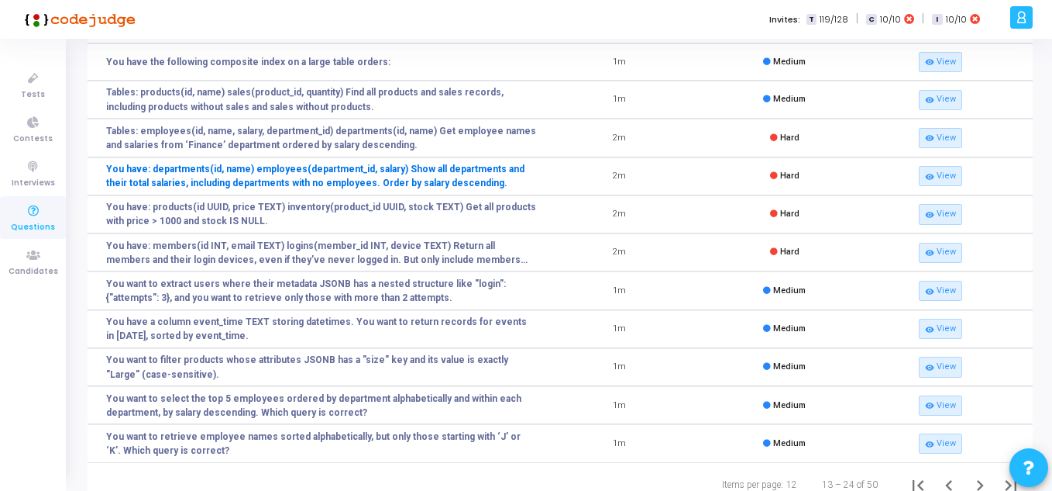
scroll to position [155, 0]
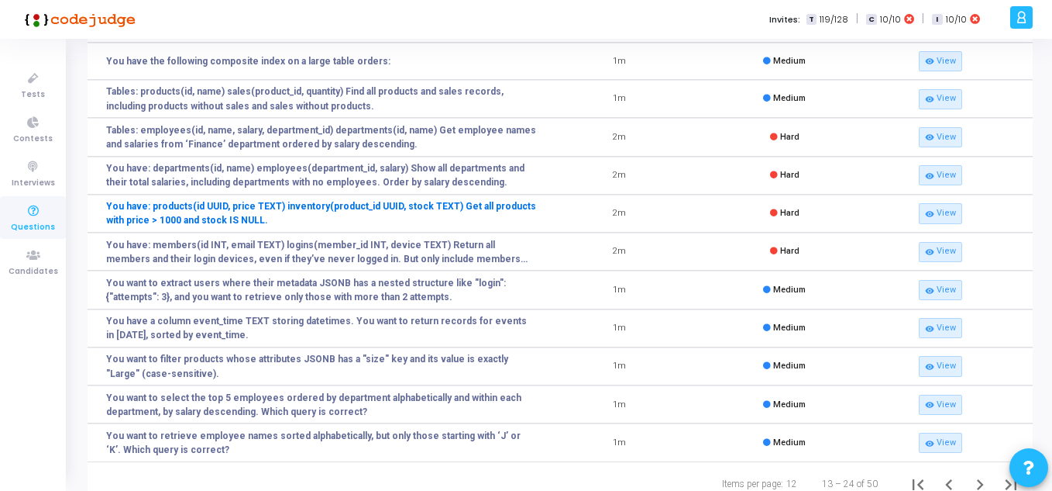
click at [346, 211] on link "You have: products(id UUID, price TEXT) inventory(product_id UUID, stock TEXT) …" at bounding box center [321, 213] width 431 height 28
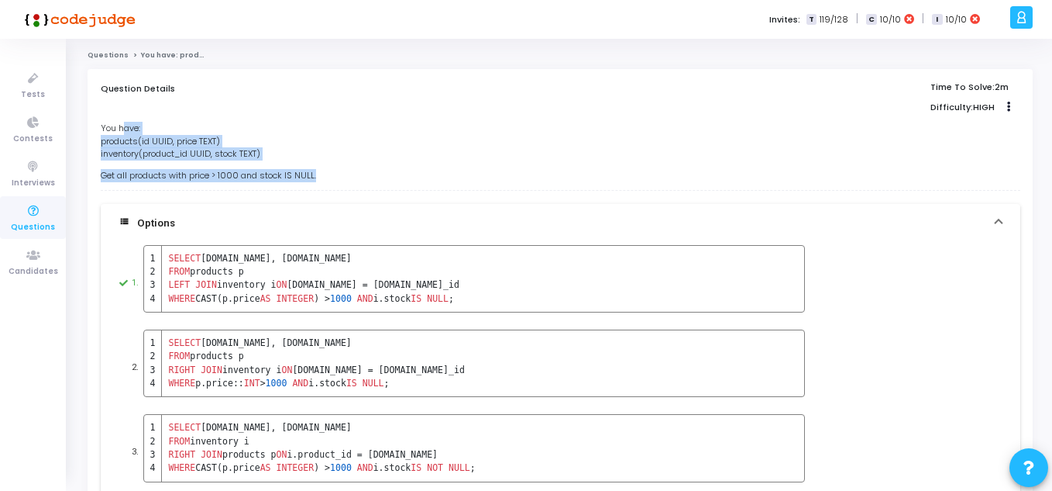
drag, startPoint x: 122, startPoint y: 126, endPoint x: 329, endPoint y: 171, distance: 210.8
click at [329, 171] on div "You have: products(id UUID, price TEXT) inventory(product_id UUID, stock TEXT) …" at bounding box center [561, 152] width 920 height 60
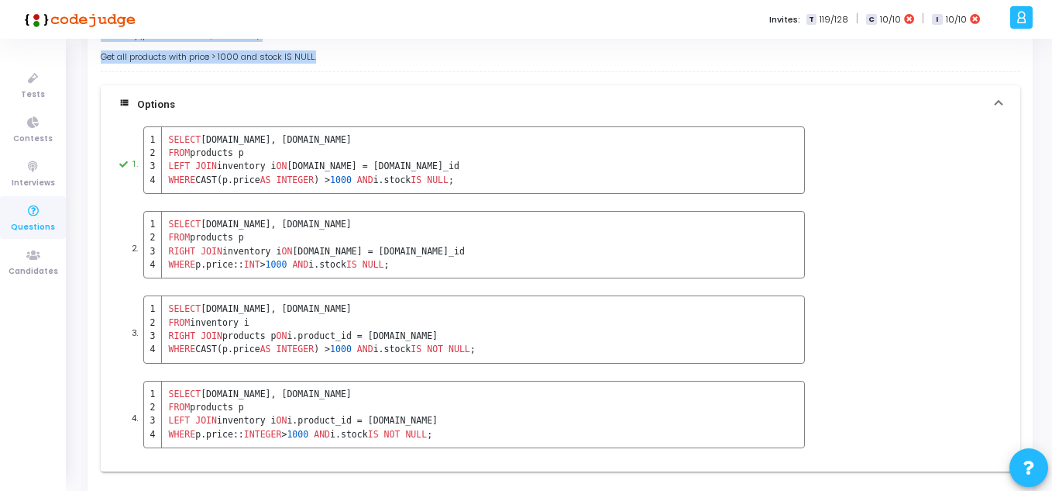
scroll to position [155, 0]
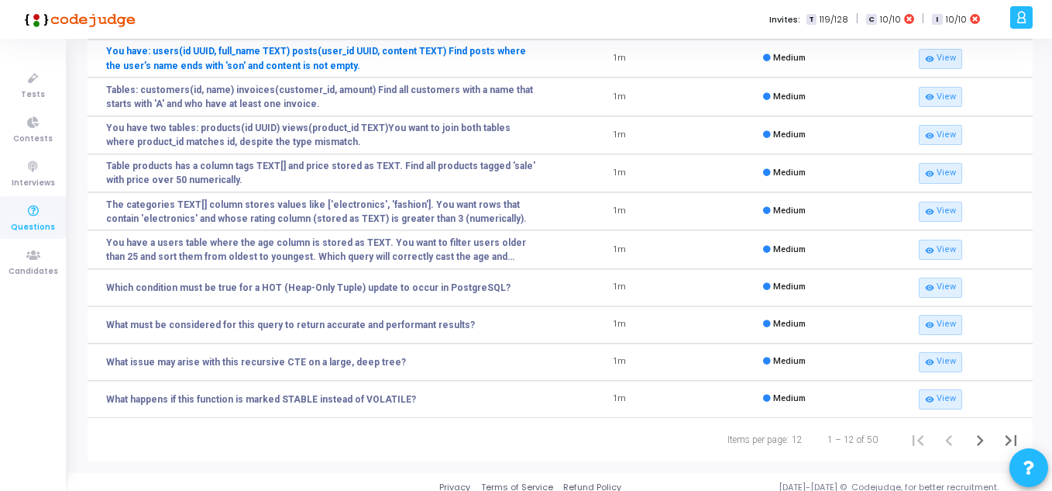
scroll to position [205, 0]
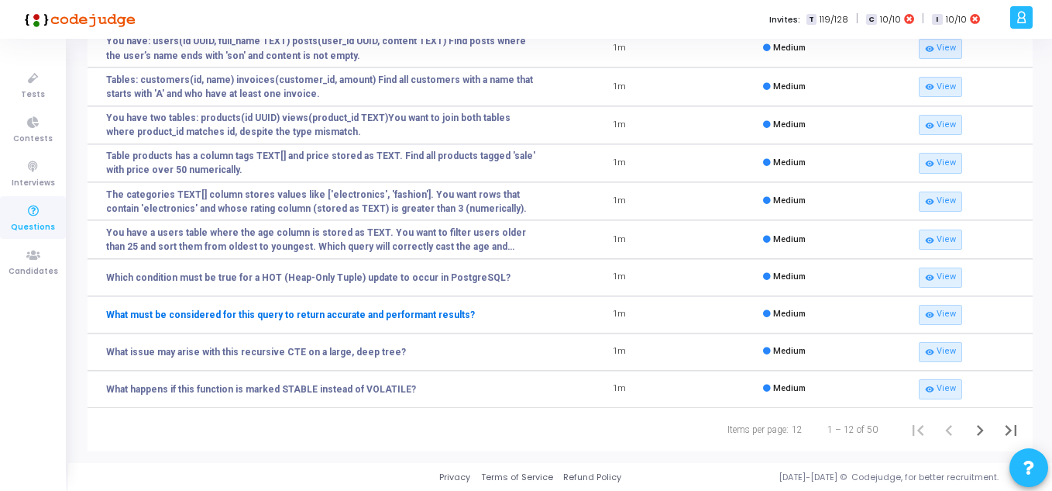
click at [281, 310] on link "What must be considered for this query to return accurate and performant result…" at bounding box center [290, 315] width 369 height 14
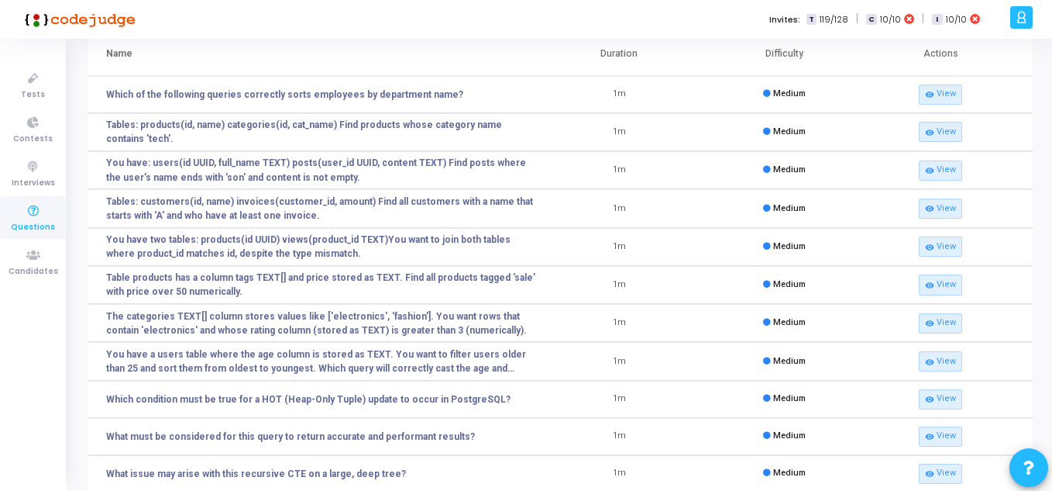
scroll to position [205, 0]
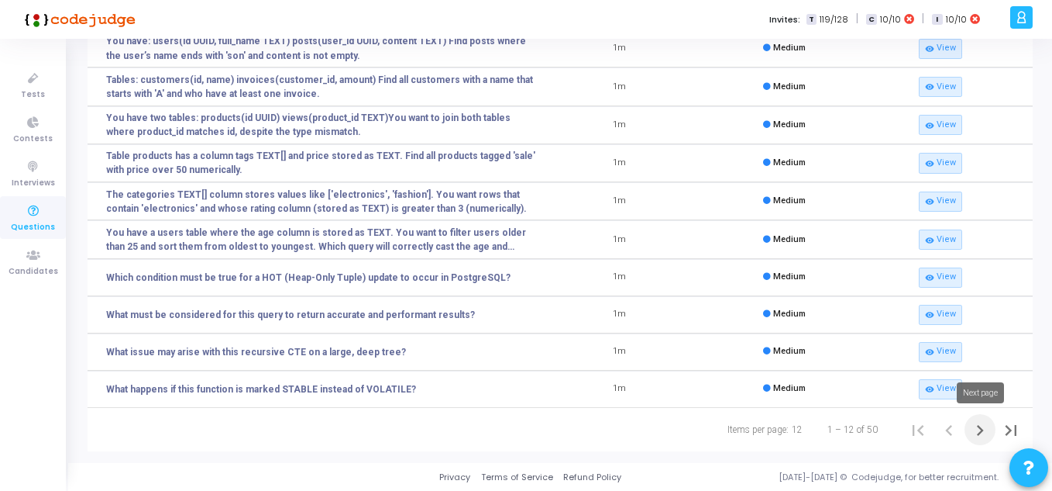
click at [984, 435] on icon "Next page" at bounding box center [981, 430] width 22 height 22
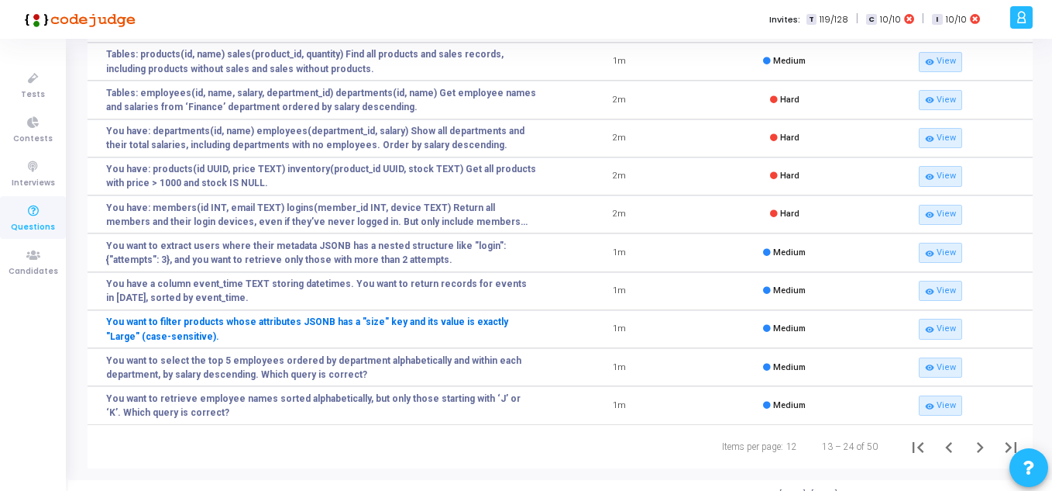
scroll to position [209, 0]
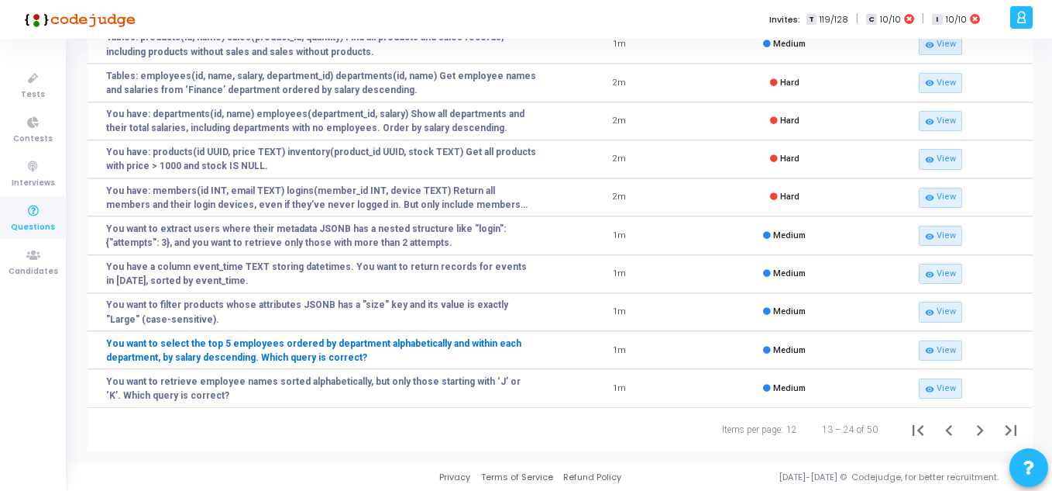
click at [447, 339] on link "You want to select the top 5 employees ordered by department alphabetically and…" at bounding box center [321, 350] width 431 height 28
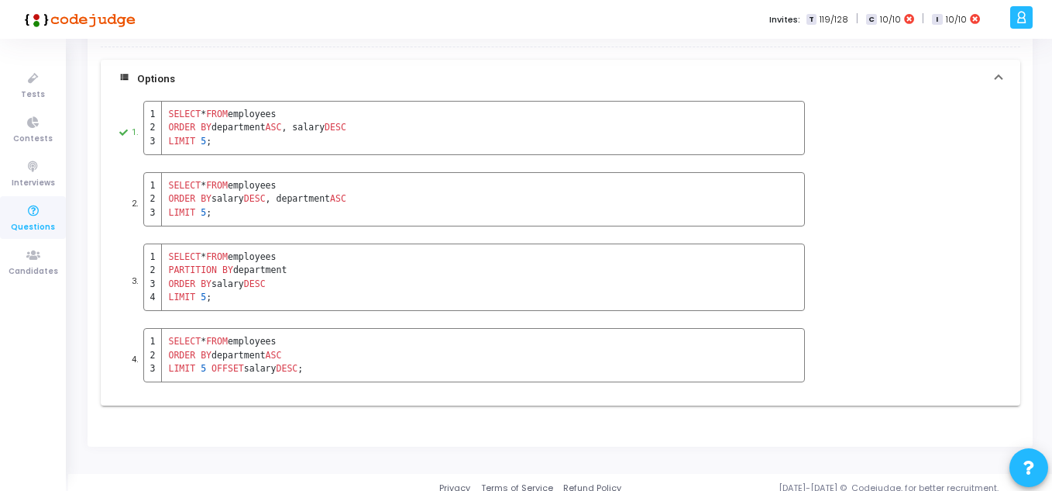
scroll to position [109, 0]
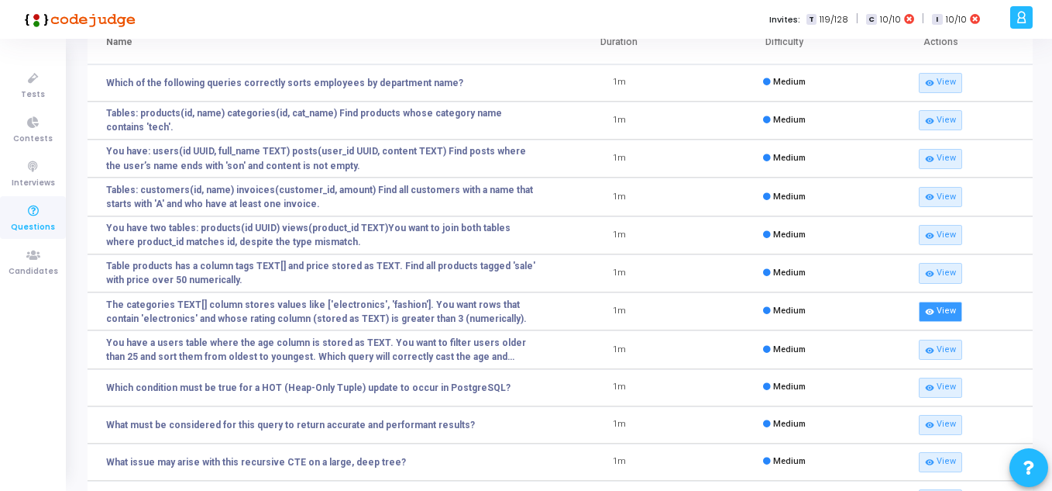
scroll to position [205, 0]
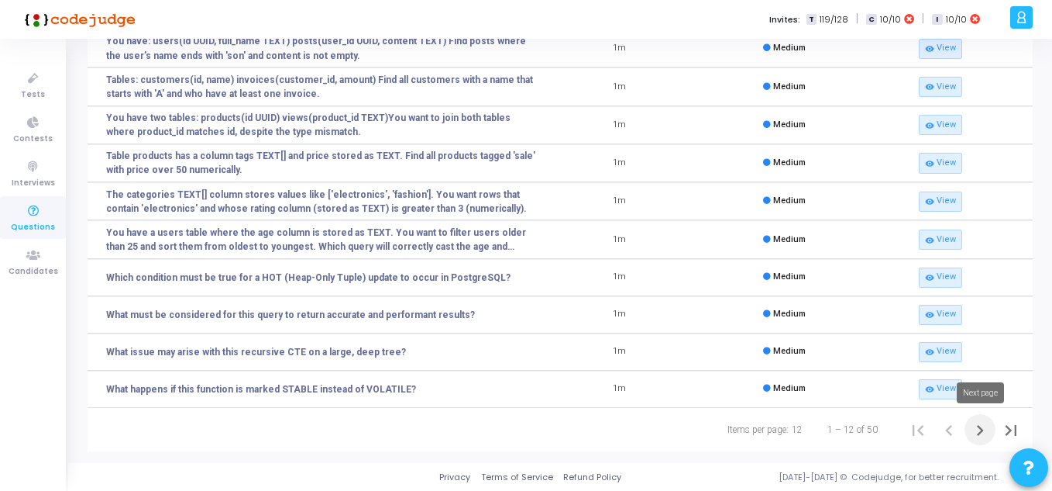
click at [986, 420] on icon "Next page" at bounding box center [981, 430] width 22 height 22
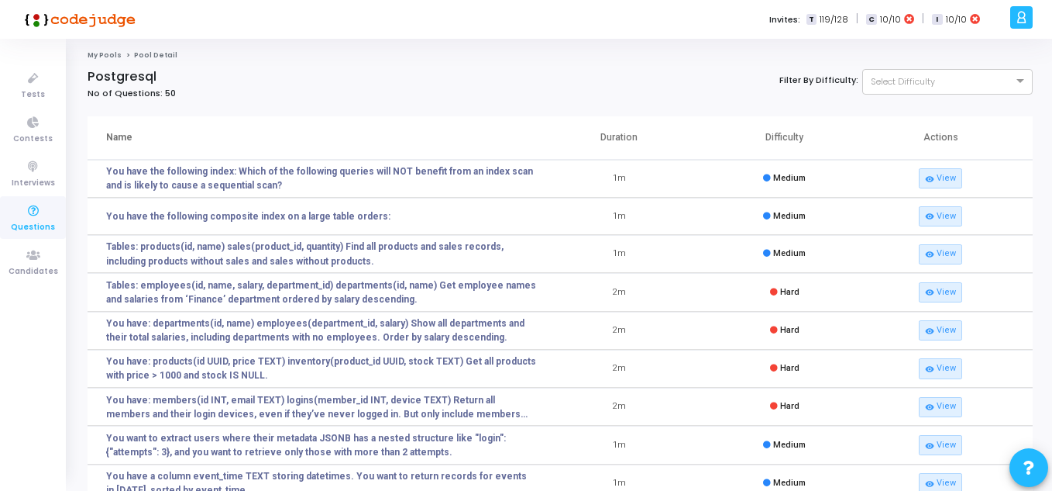
scroll to position [209, 0]
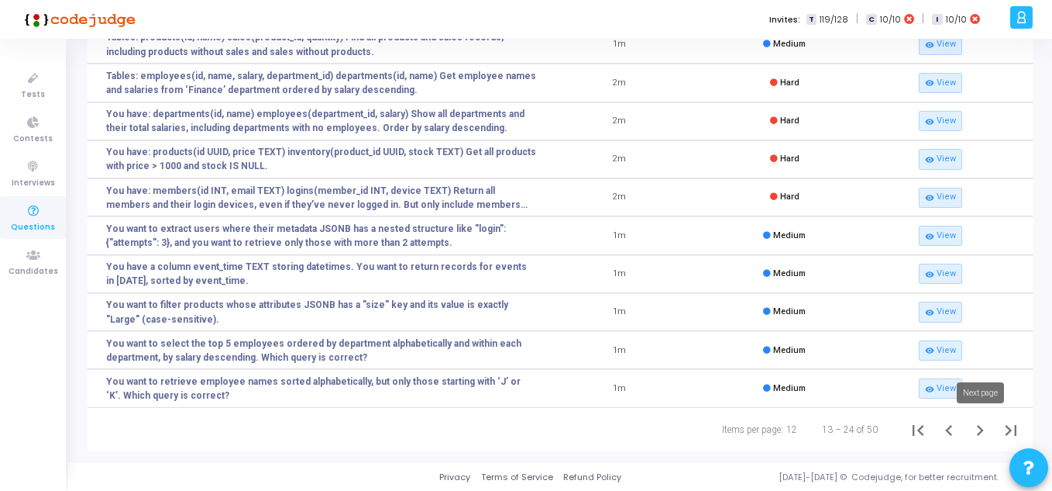
click at [973, 422] on icon "Next page" at bounding box center [981, 430] width 22 height 22
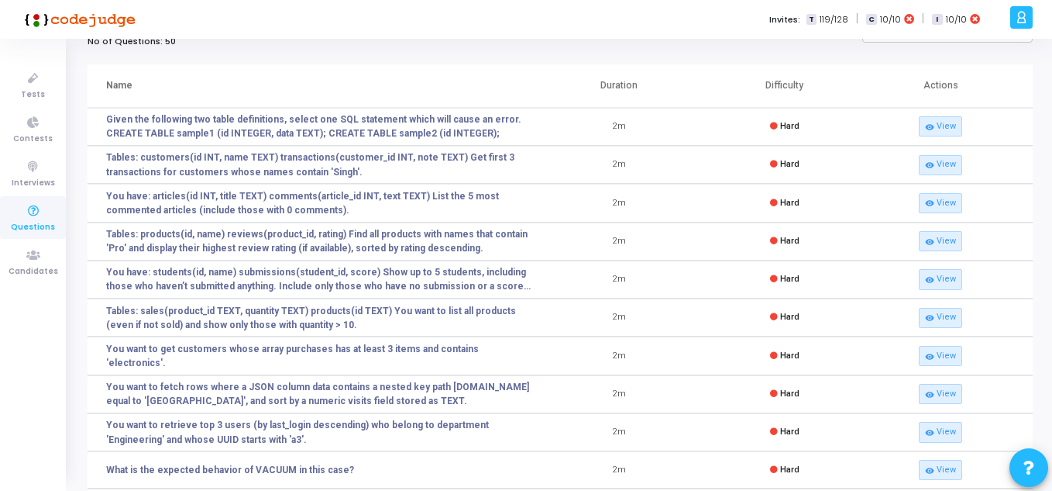
scroll to position [78, 0]
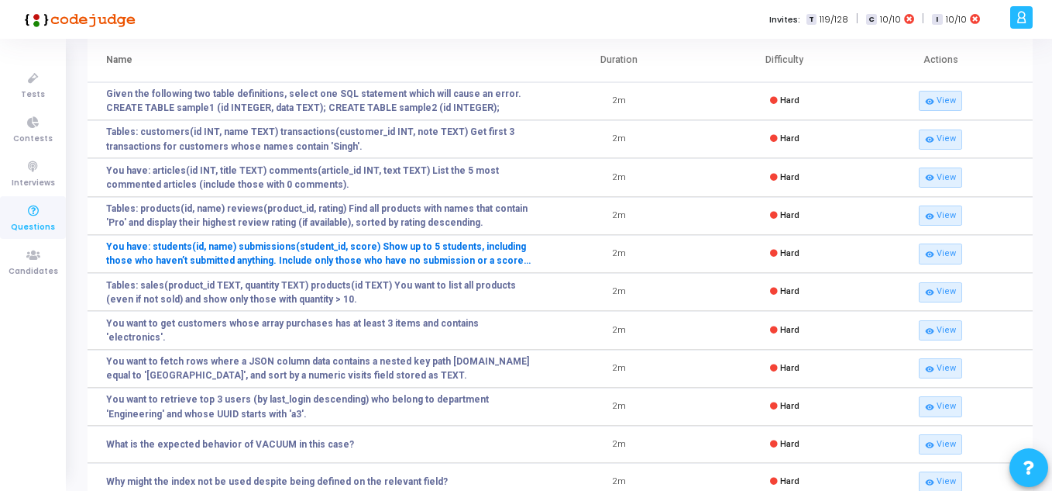
click at [372, 245] on link "You have: students(id, name) submissions(student_id, score) Show up to 5 studen…" at bounding box center [321, 253] width 431 height 28
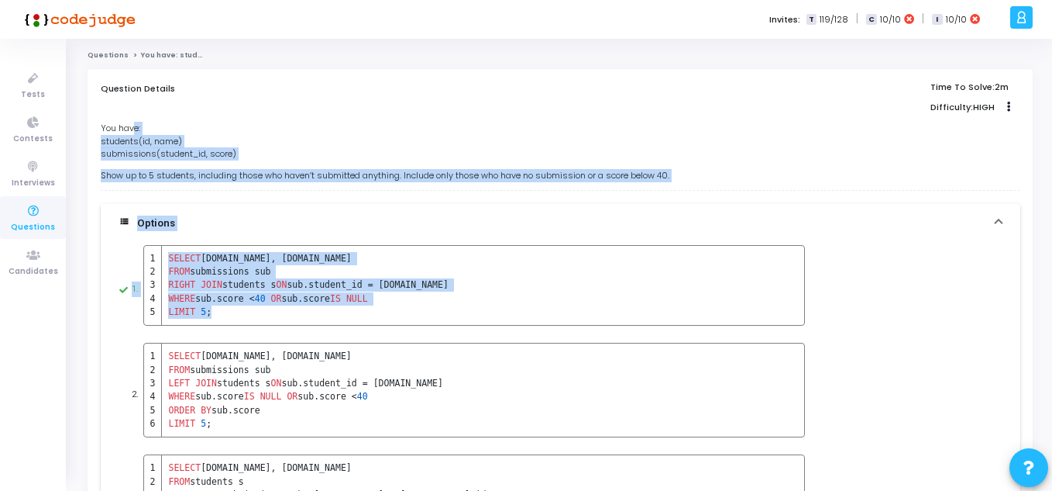
drag, startPoint x: 135, startPoint y: 129, endPoint x: 329, endPoint y: 311, distance: 266.0
click at [329, 311] on div "You have: students(id, name) submissions(student_id, score) Show up to 5 studen…" at bounding box center [561, 389] width 920 height 535
click at [329, 311] on td "LIMIT 5 ;" at bounding box center [305, 314] width 287 height 19
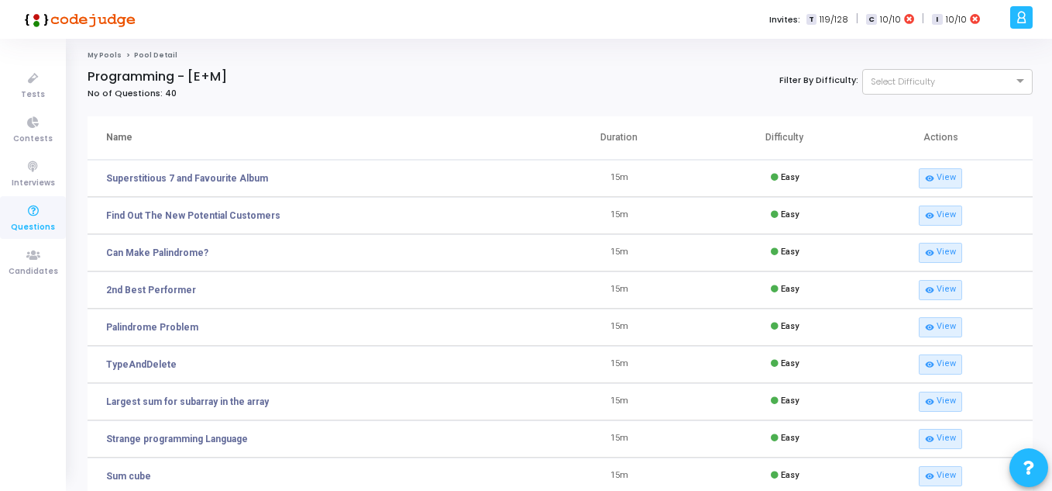
click at [491, 50] on ol "My Pools Pool Detail" at bounding box center [561, 55] width 946 height 10
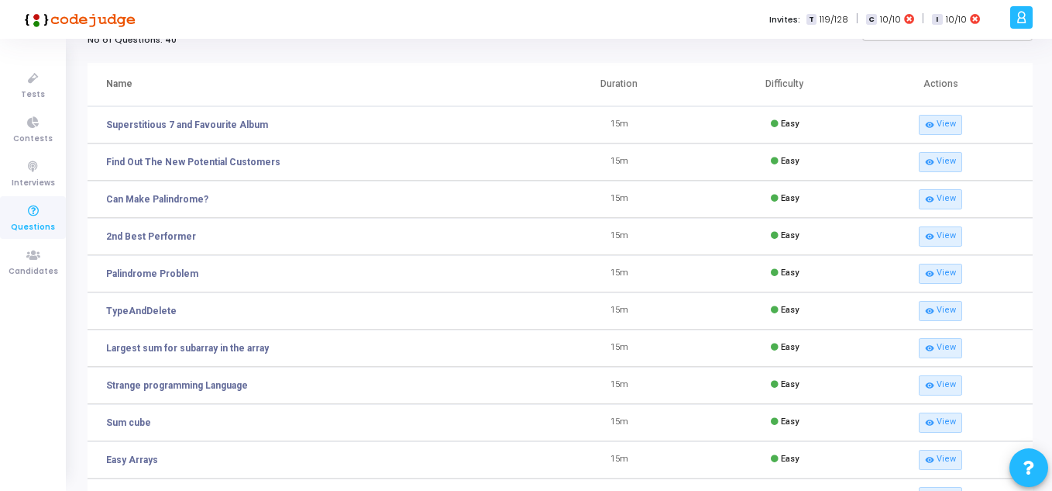
scroll to position [198, 0]
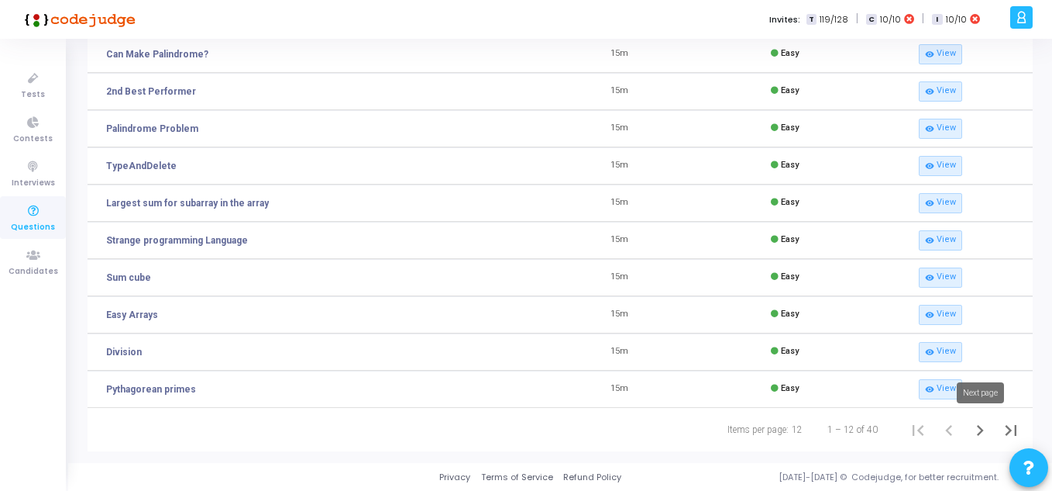
click at [976, 428] on icon "Next page" at bounding box center [981, 430] width 22 height 22
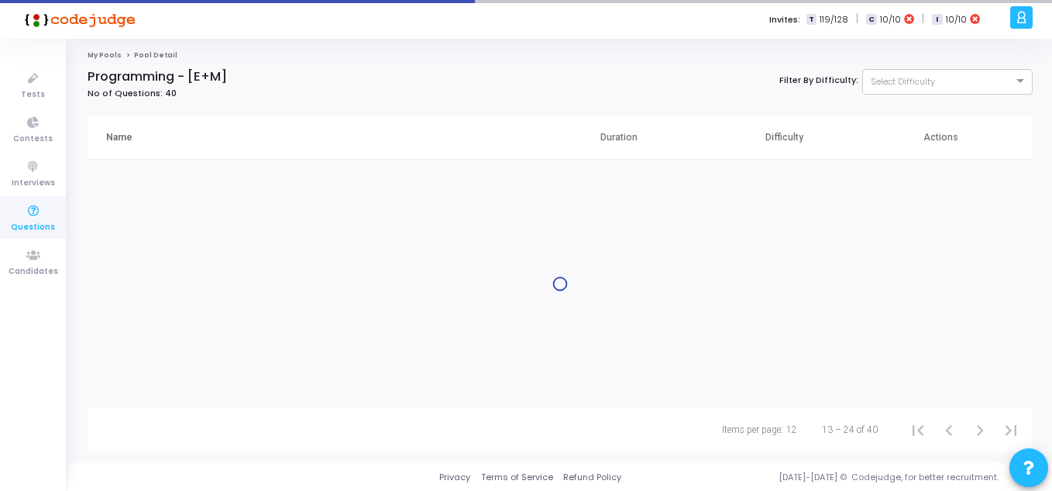
scroll to position [0, 0]
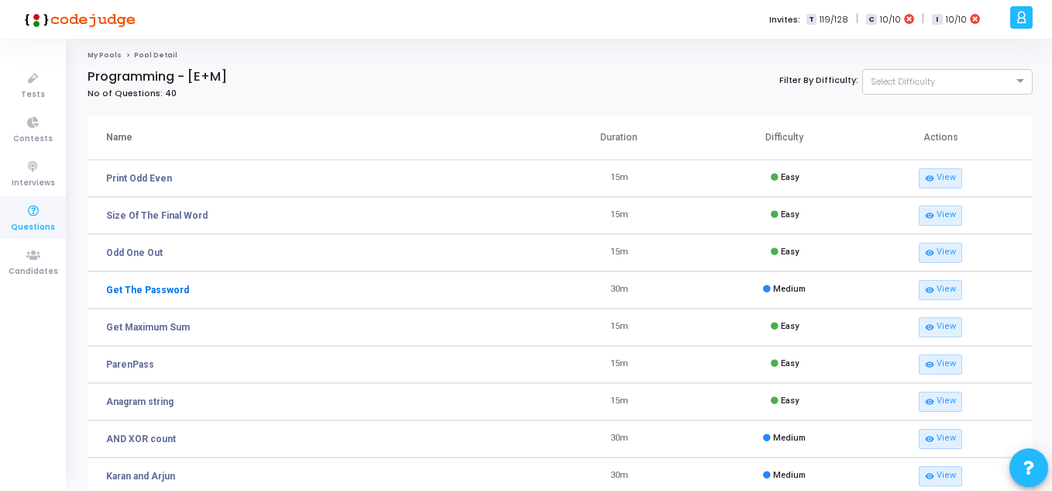
click at [147, 284] on link "Get The Password" at bounding box center [147, 290] width 83 height 14
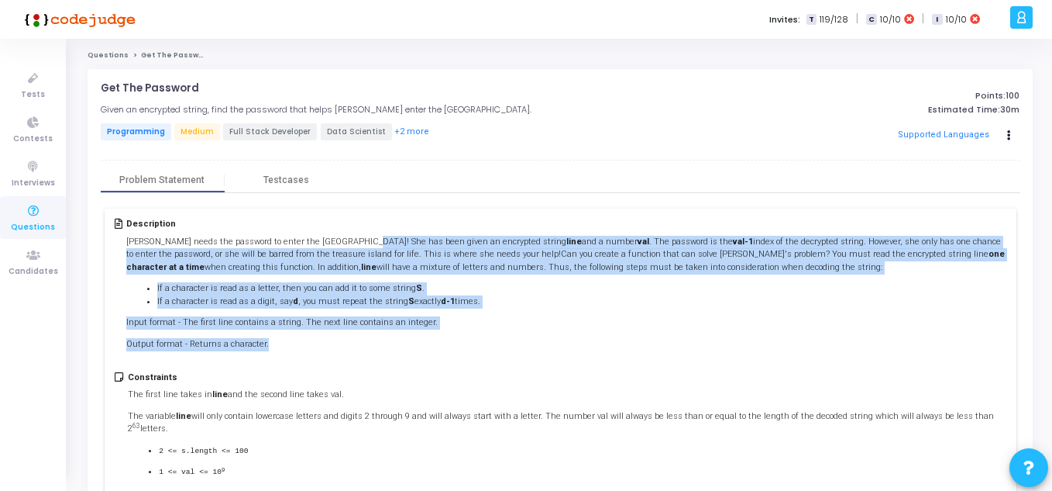
drag, startPoint x: 343, startPoint y: 238, endPoint x: 486, endPoint y: 344, distance: 178.4
click at [486, 344] on div "[PERSON_NAME] needs the password to enter the [GEOGRAPHIC_DATA]! She has been g…" at bounding box center [566, 293] width 880 height 115
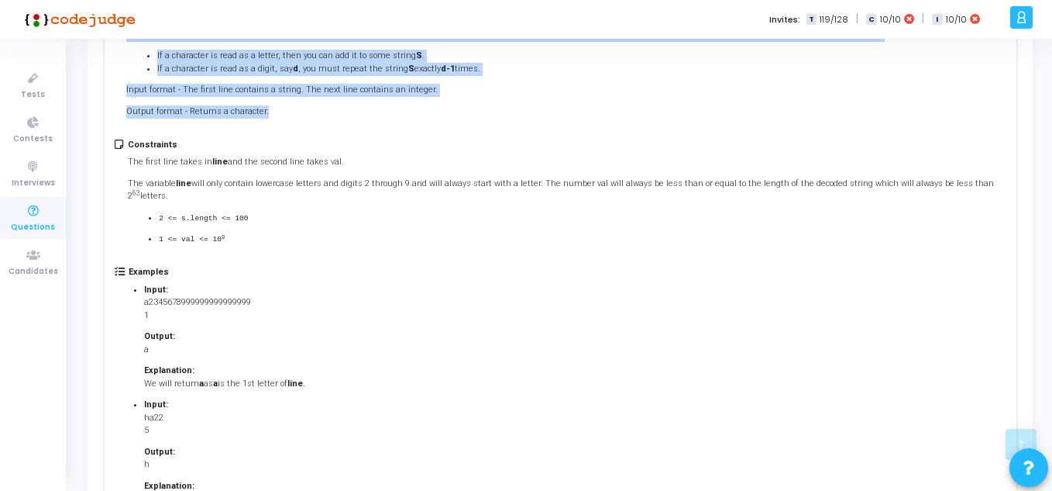
scroll to position [310, 0]
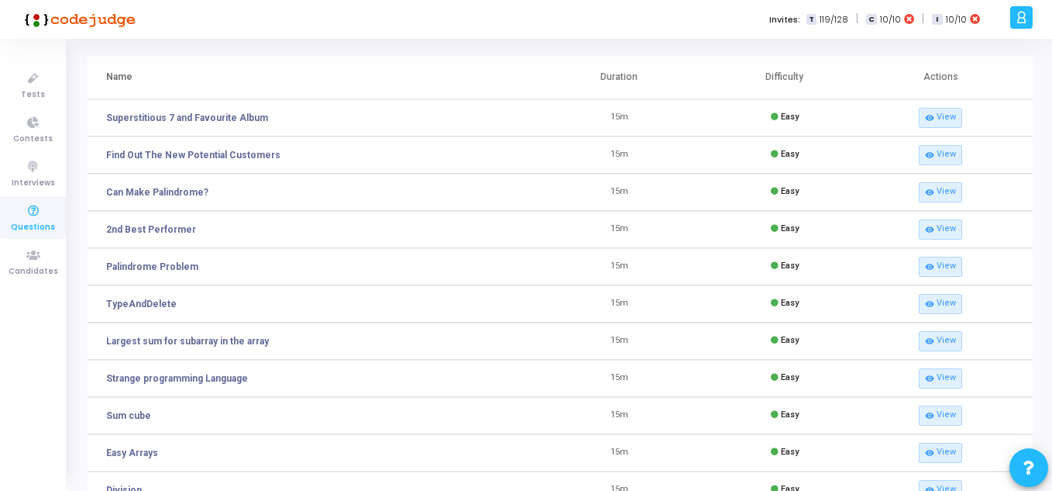
scroll to position [198, 0]
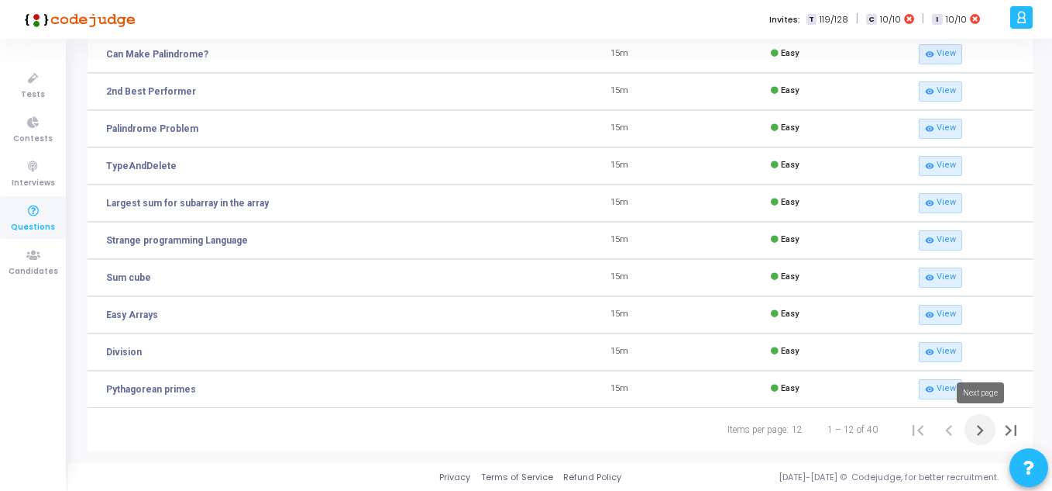
click at [984, 432] on icon "Next page" at bounding box center [981, 430] width 22 height 22
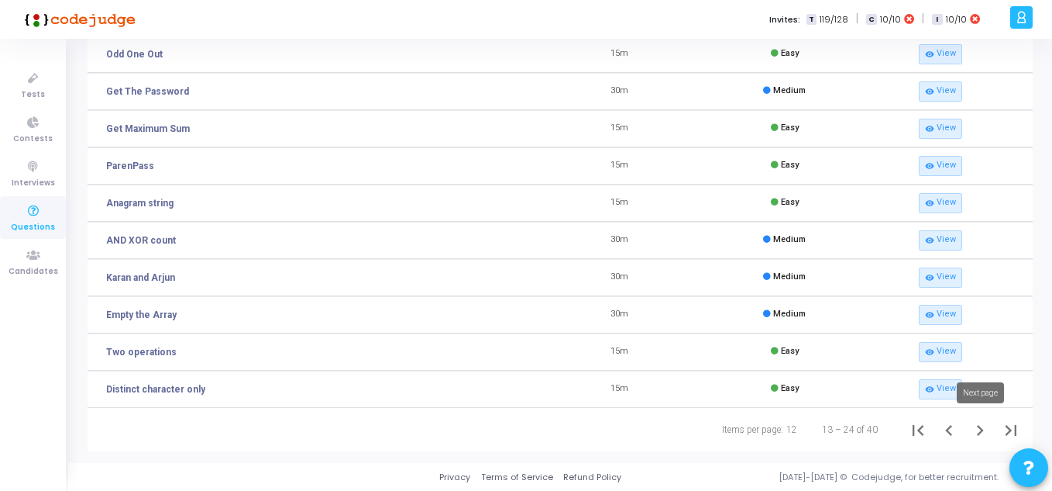
click at [984, 429] on icon "Next page" at bounding box center [981, 430] width 22 height 22
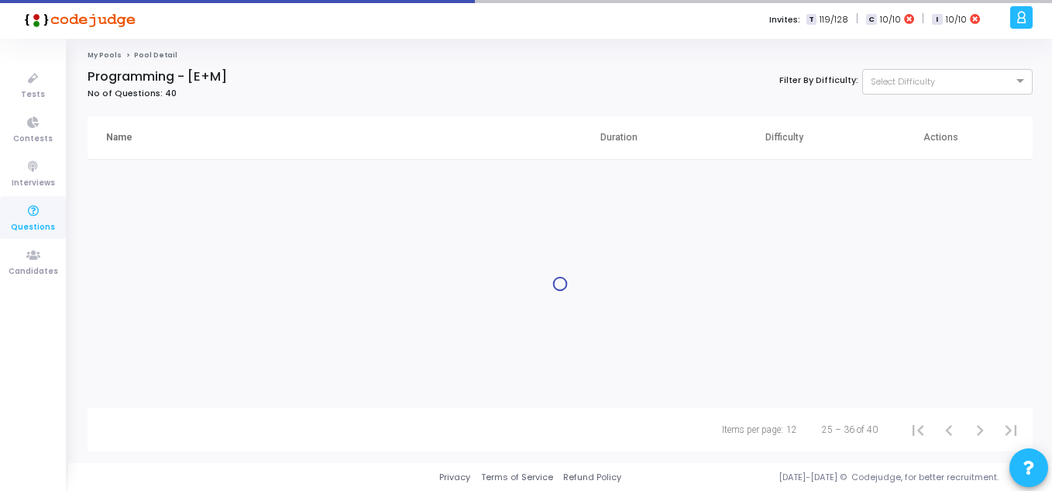
scroll to position [0, 0]
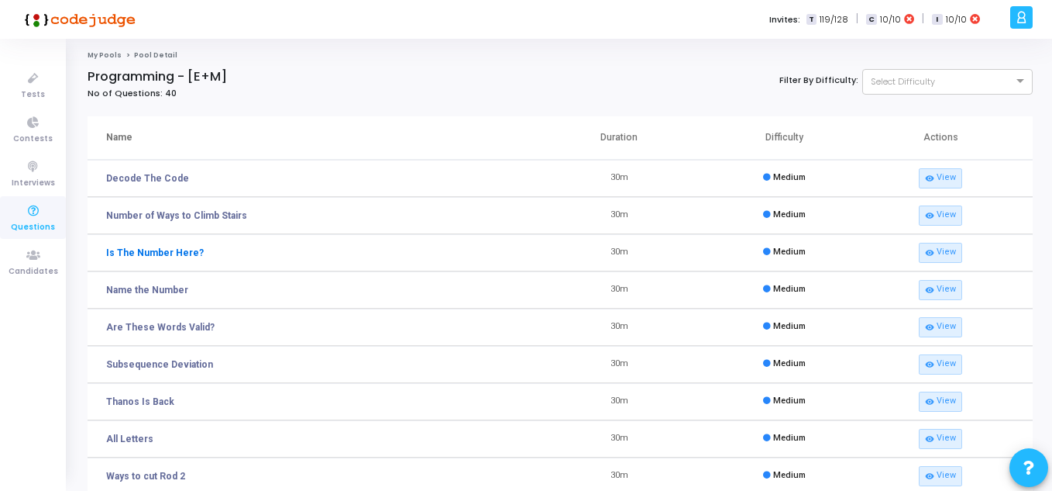
click at [165, 255] on link "Is The Number Here?" at bounding box center [155, 253] width 98 height 14
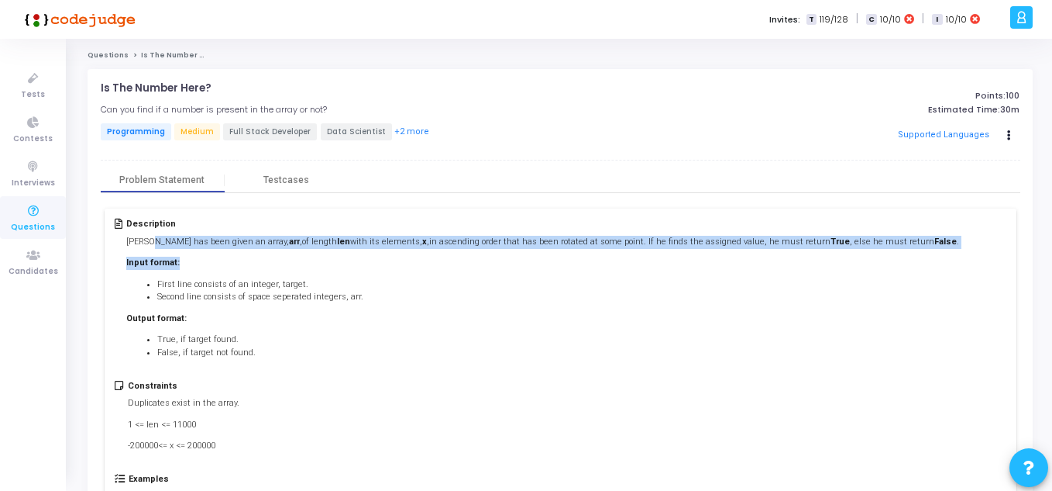
drag, startPoint x: 154, startPoint y: 242, endPoint x: 842, endPoint y: 255, distance: 687.6
click at [842, 255] on div "[PERSON_NAME] has been given an array, arr , of length len with its elements, x…" at bounding box center [542, 298] width 833 height 124
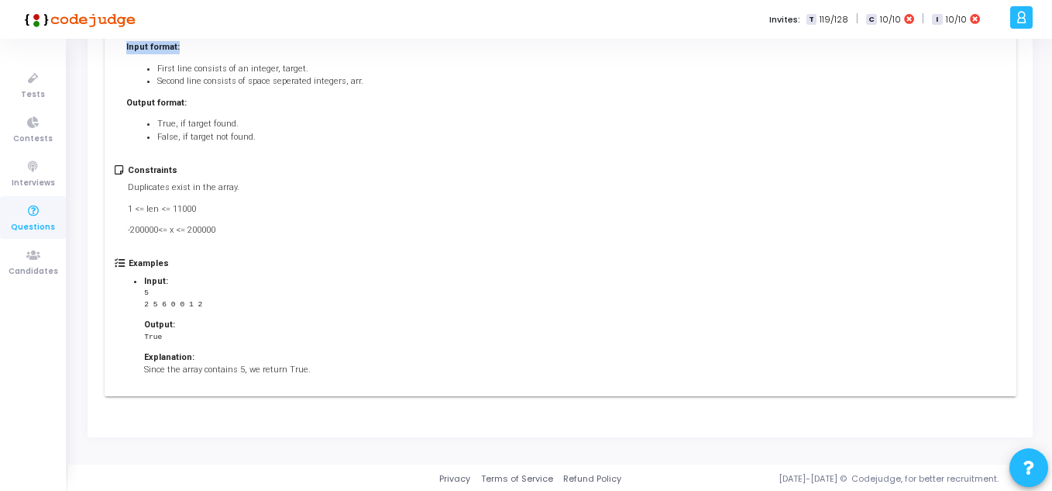
scroll to position [217, 0]
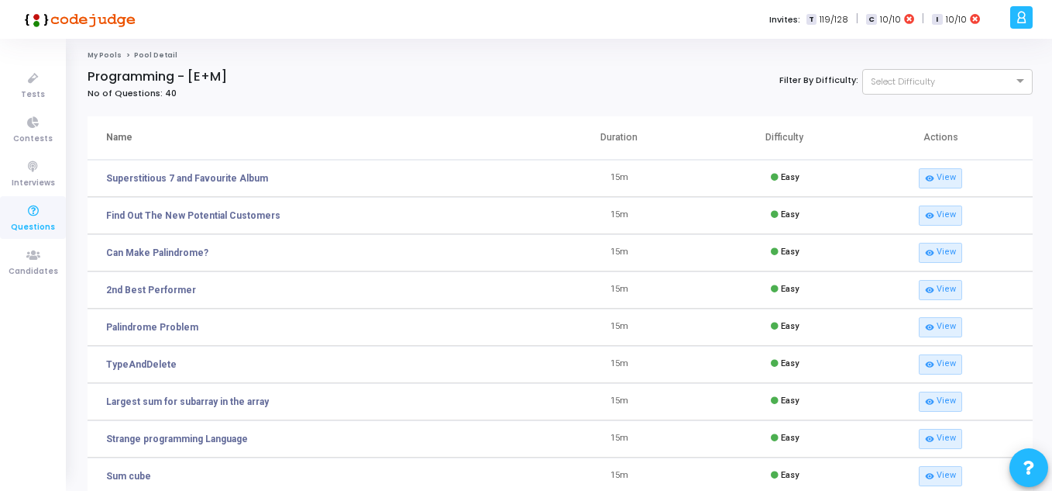
click at [785, 137] on th "Difficulty" at bounding box center [785, 137] width 166 height 43
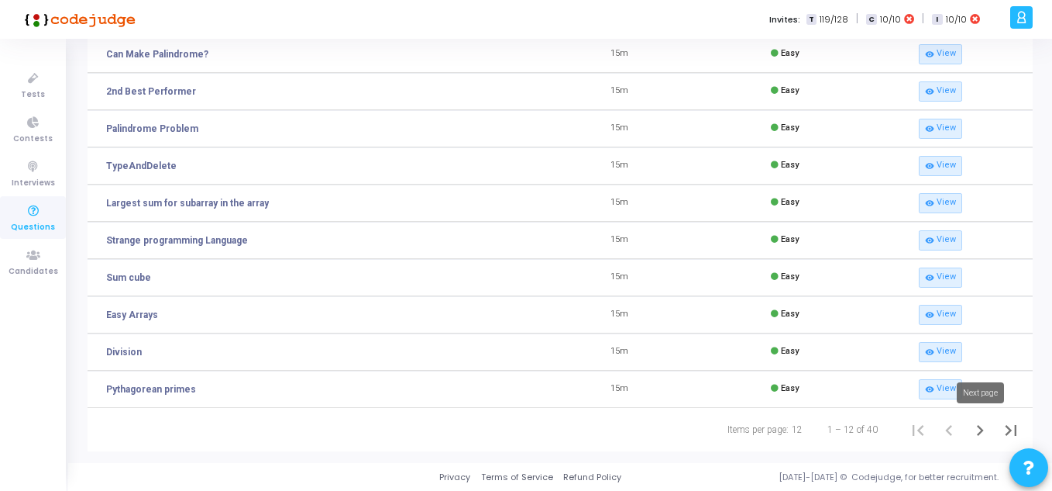
click at [980, 427] on icon "Next page" at bounding box center [980, 430] width 7 height 11
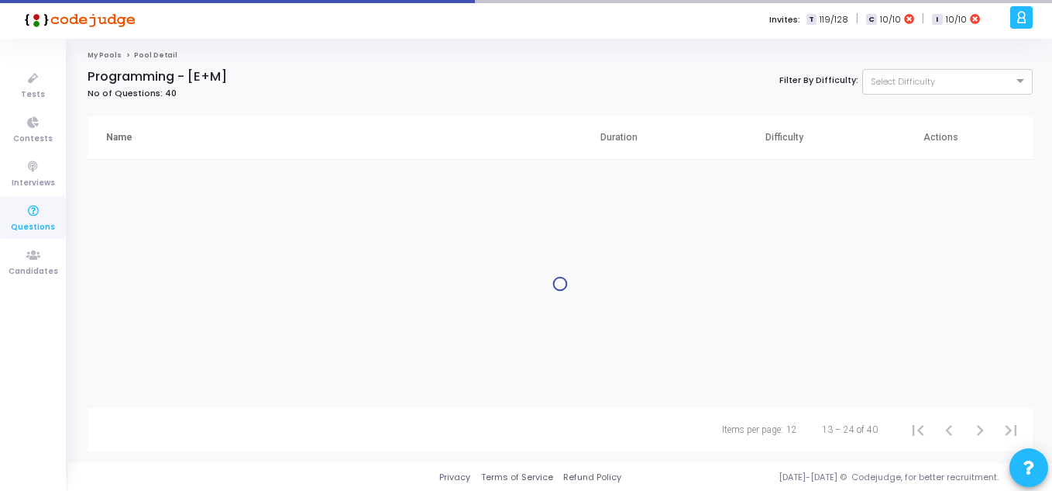
scroll to position [0, 0]
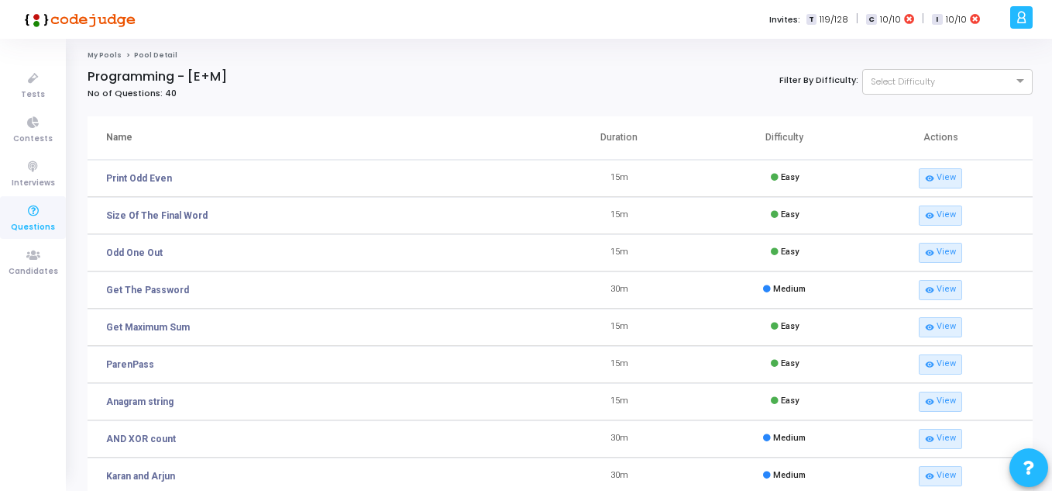
click at [980, 427] on td "visibility View" at bounding box center [951, 438] width 166 height 37
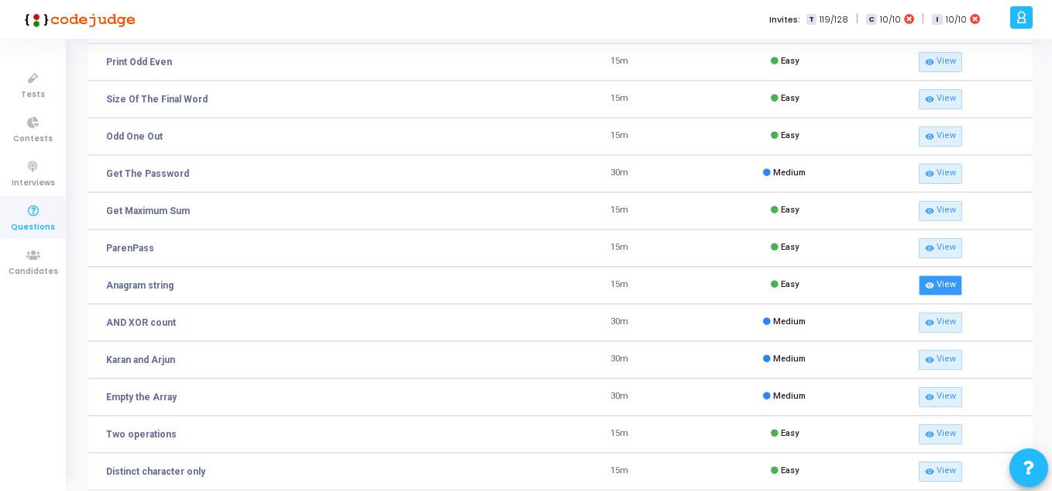
scroll to position [198, 0]
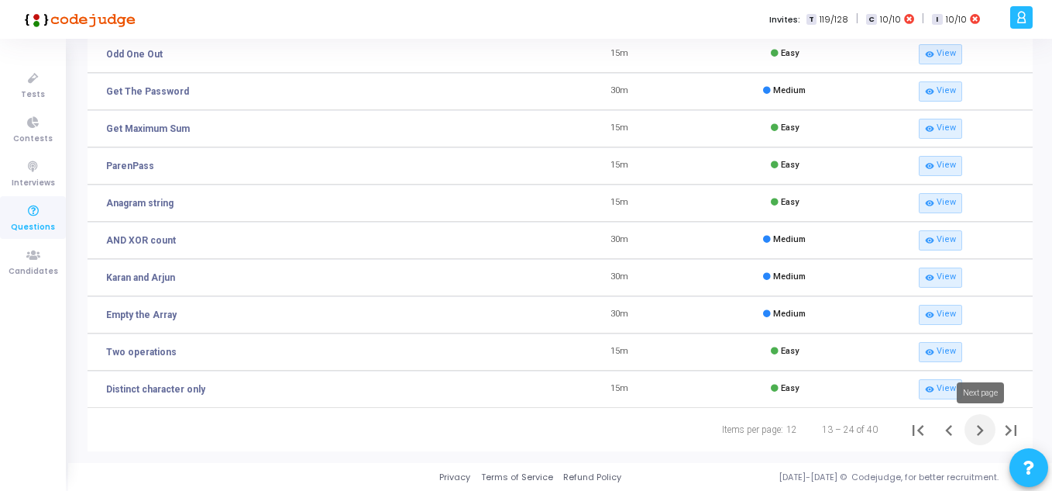
click at [986, 430] on icon "Next page" at bounding box center [981, 430] width 22 height 22
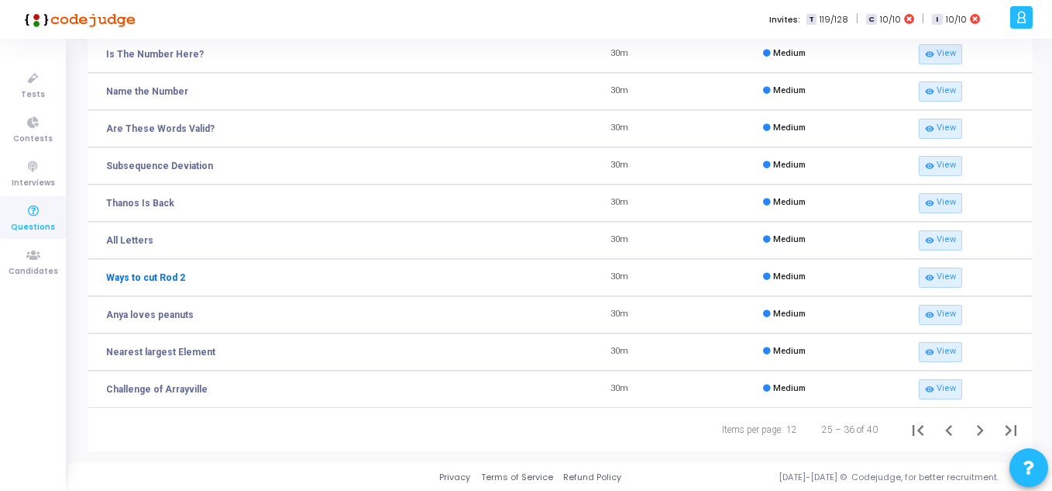
click at [159, 279] on link "Ways to cut Rod 2" at bounding box center [145, 277] width 79 height 14
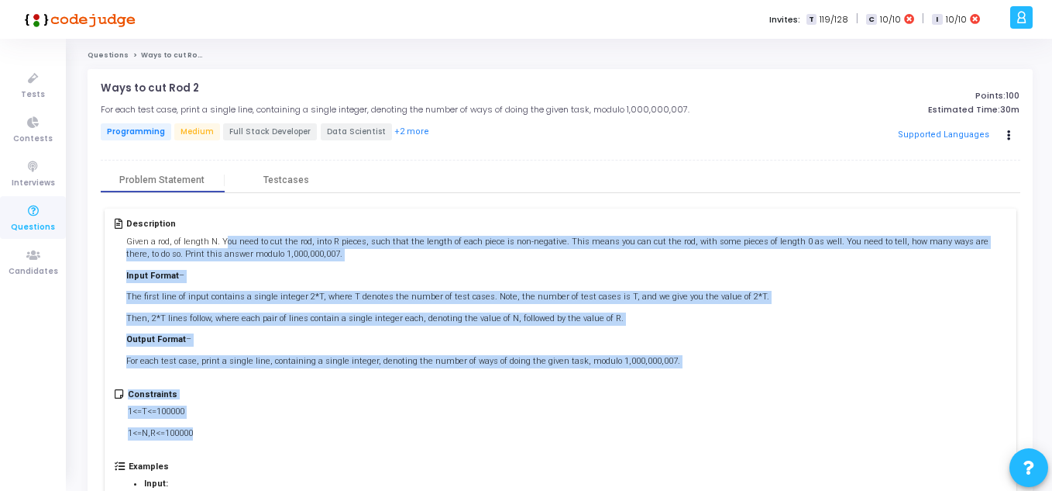
drag, startPoint x: 222, startPoint y: 238, endPoint x: 493, endPoint y: 436, distance: 336.1
click at [493, 436] on div "Description Given a rod, of length N. You need to cut the rod, into R pieces, s…" at bounding box center [561, 484] width 912 height 553
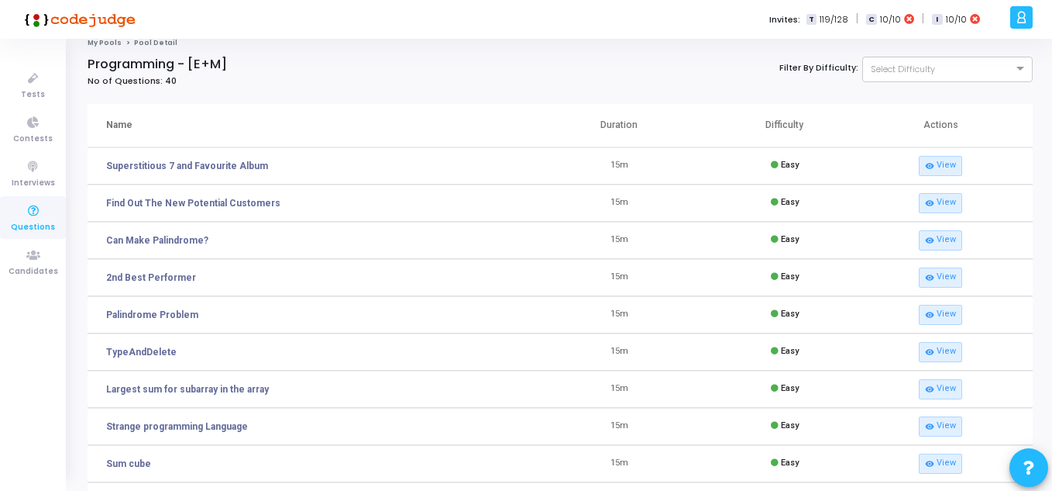
scroll to position [198, 0]
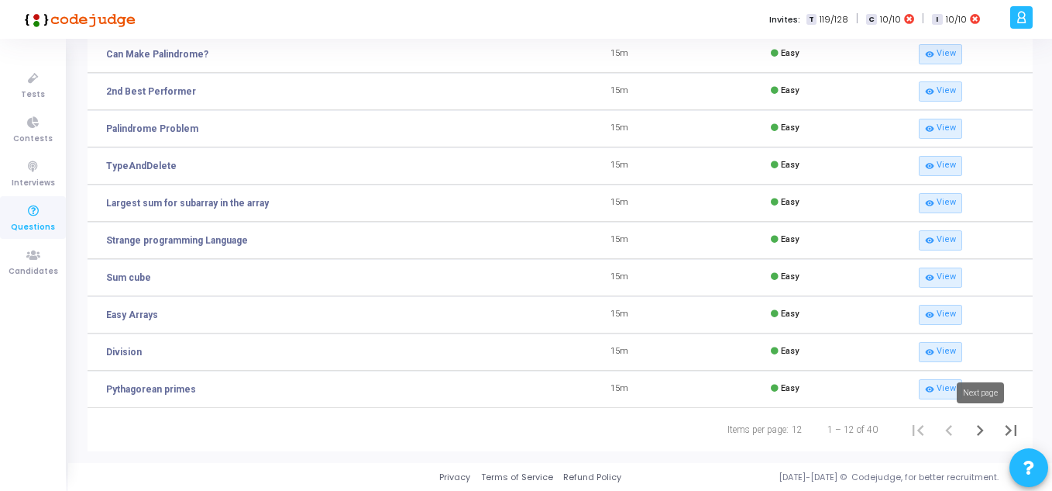
click at [984, 432] on icon "Next page" at bounding box center [981, 430] width 22 height 22
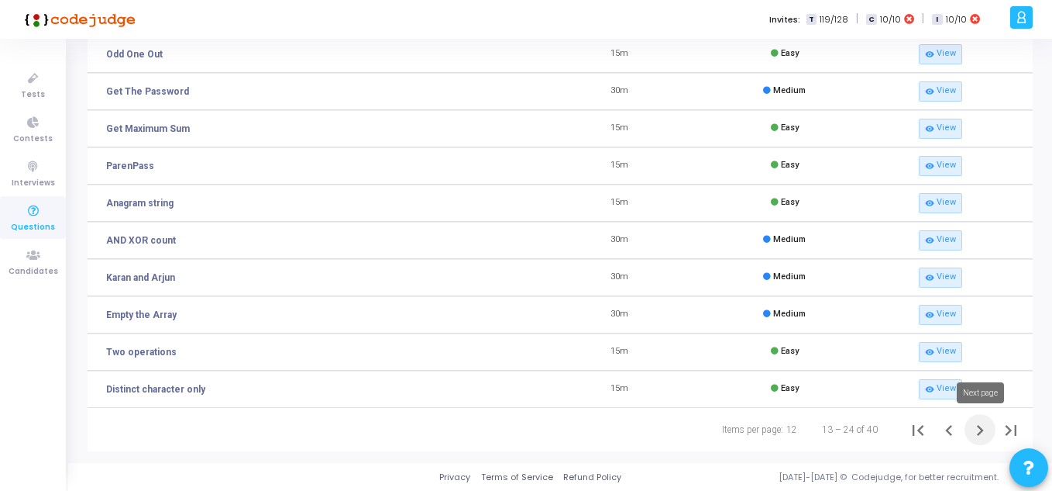
click at [985, 431] on icon "Next page" at bounding box center [981, 430] width 22 height 22
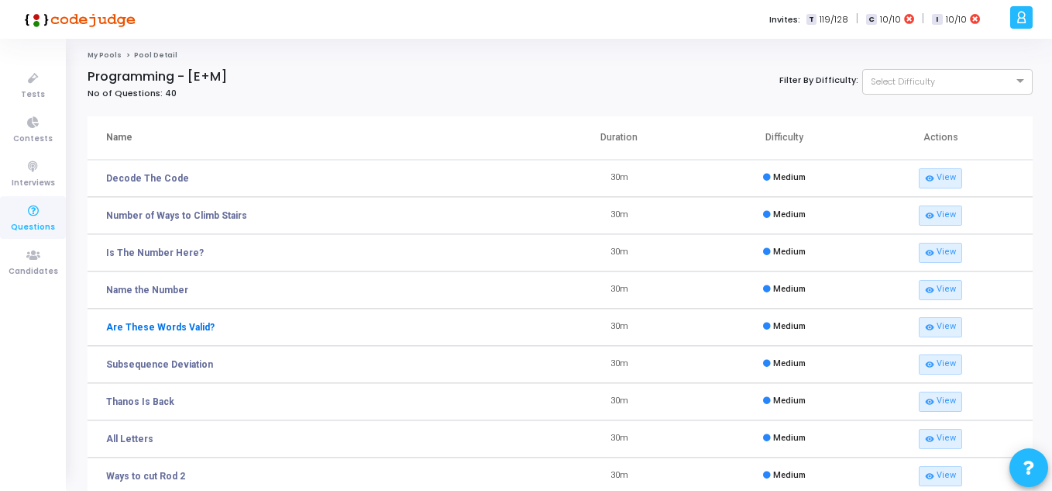
click at [196, 329] on link "Are These Words Valid?" at bounding box center [160, 327] width 109 height 14
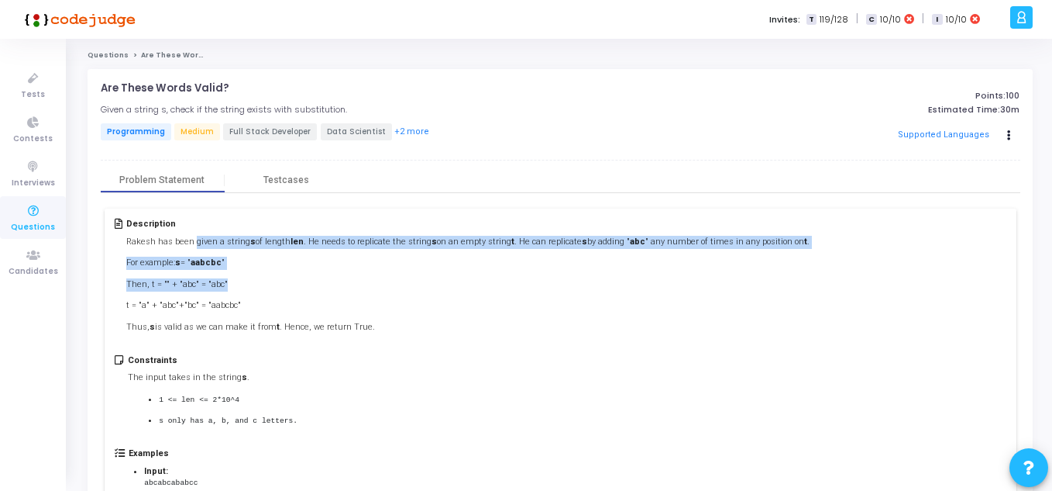
drag, startPoint x: 194, startPoint y: 239, endPoint x: 383, endPoint y: 283, distance: 194.0
click at [383, 283] on div "Rakesh has been given a string s of length len . He needs to replicate the stri…" at bounding box center [468, 285] width 684 height 98
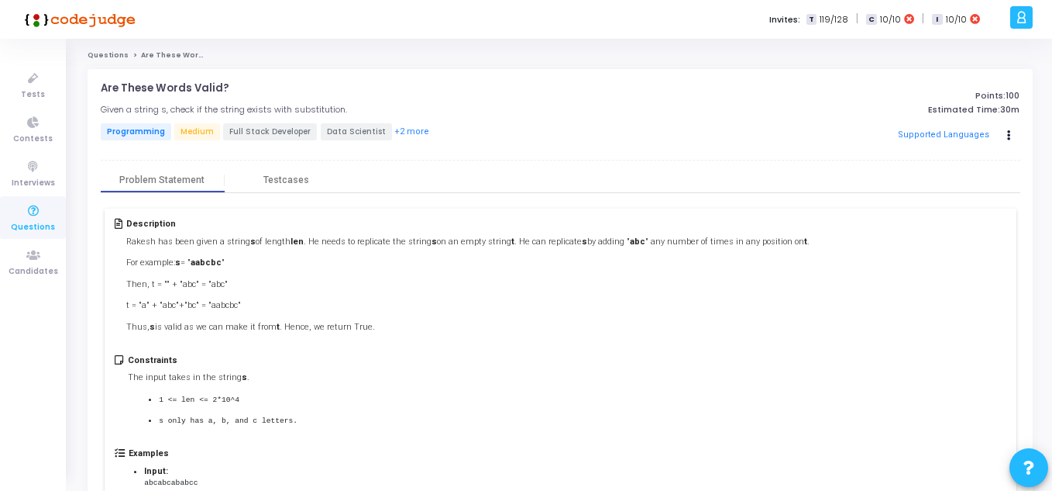
click at [314, 321] on p "Thus, s is valid as we can make it from t . Hence, we return True." at bounding box center [468, 327] width 684 height 13
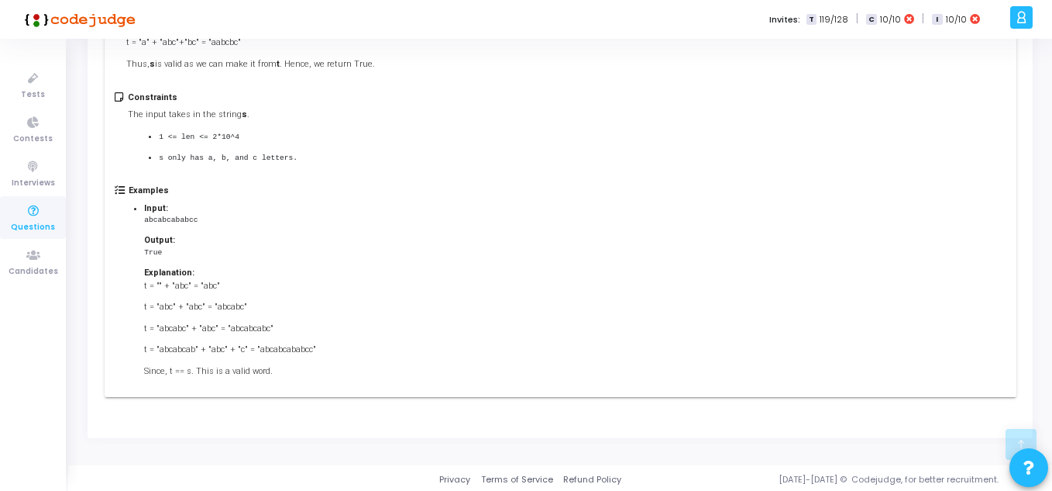
scroll to position [264, 0]
